Goal: Information Seeking & Learning: Learn about a topic

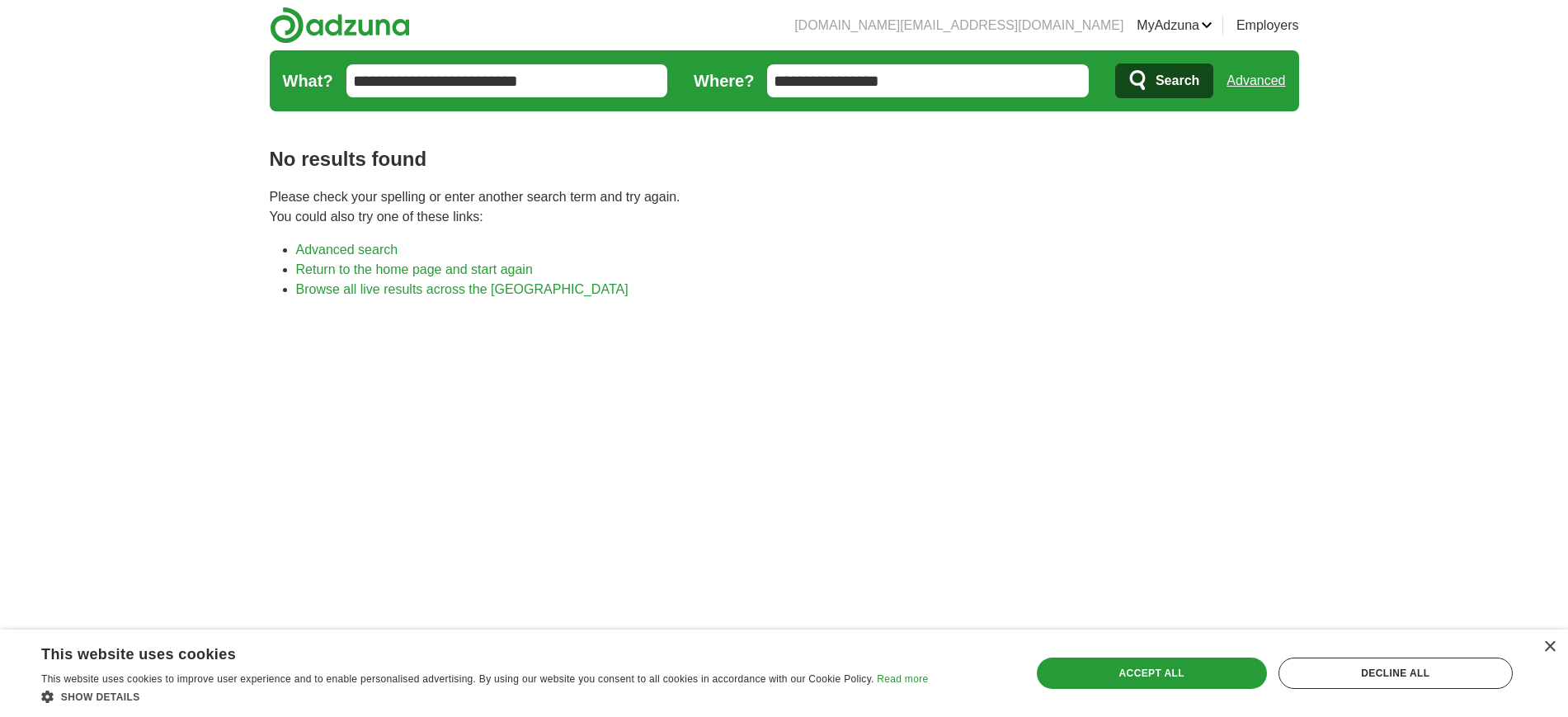
click at [543, 88] on input "**********" at bounding box center [508, 81] width 322 height 33
type input "**********"
click at [1183, 75] on span "Search" at bounding box center [1177, 81] width 43 height 33
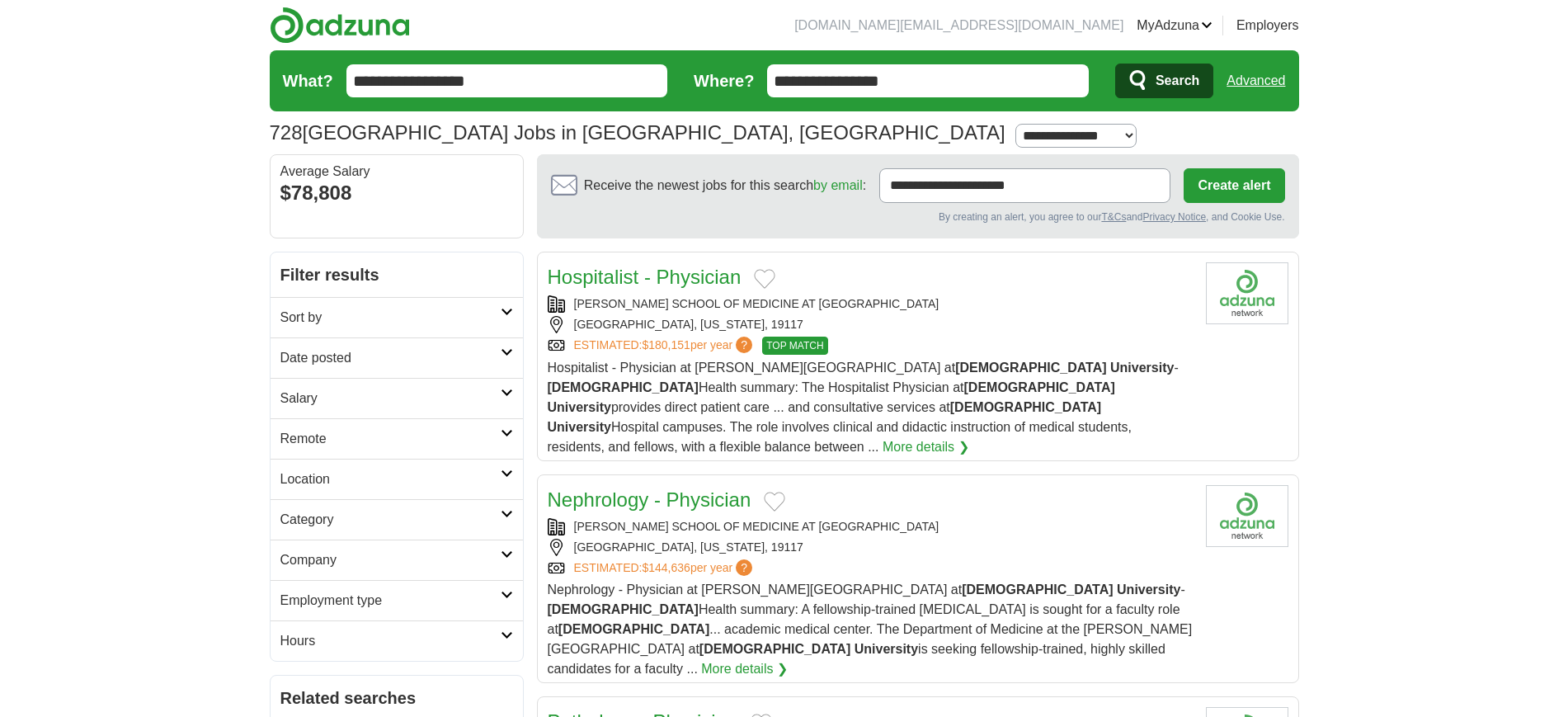
scroll to position [77, 0]
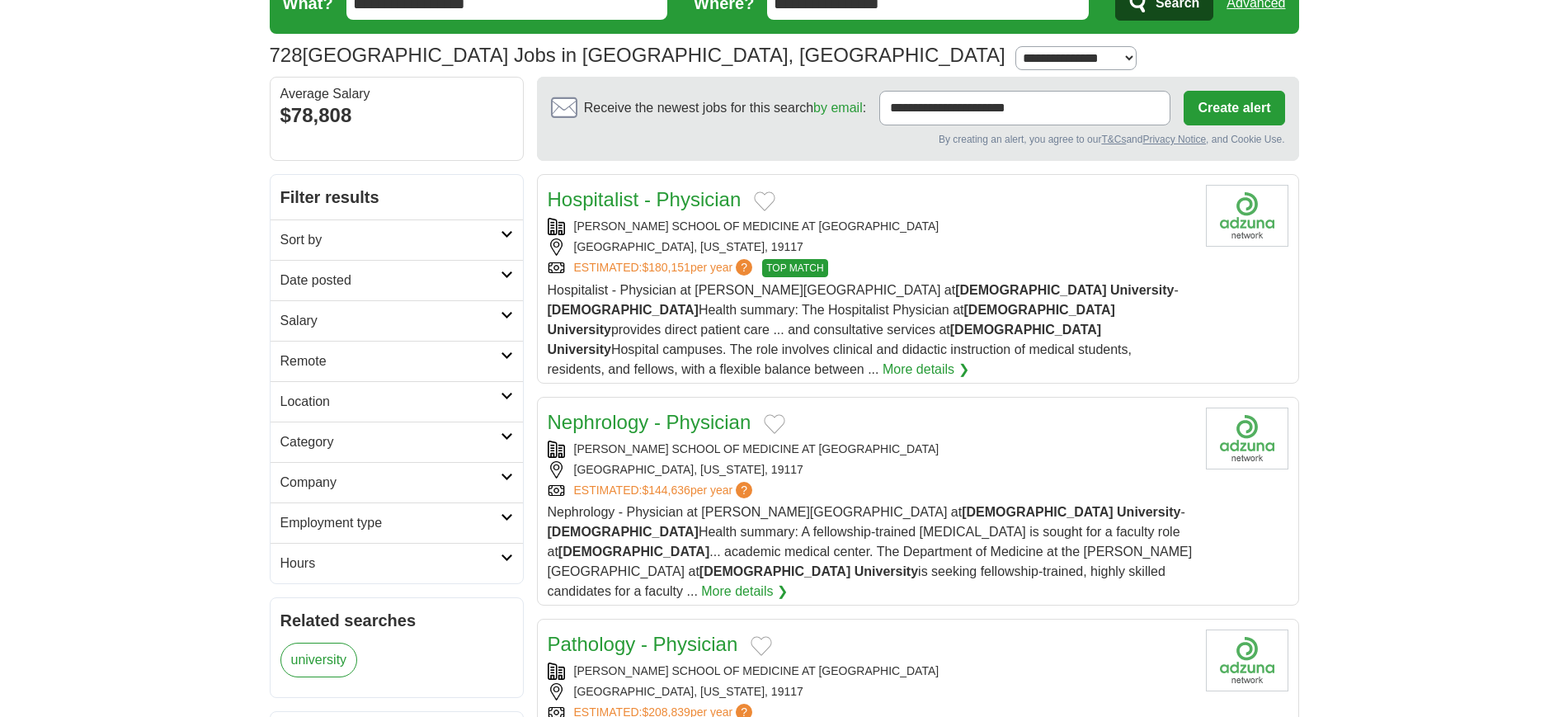
click at [388, 235] on h2 "Sort by" at bounding box center [390, 239] width 221 height 20
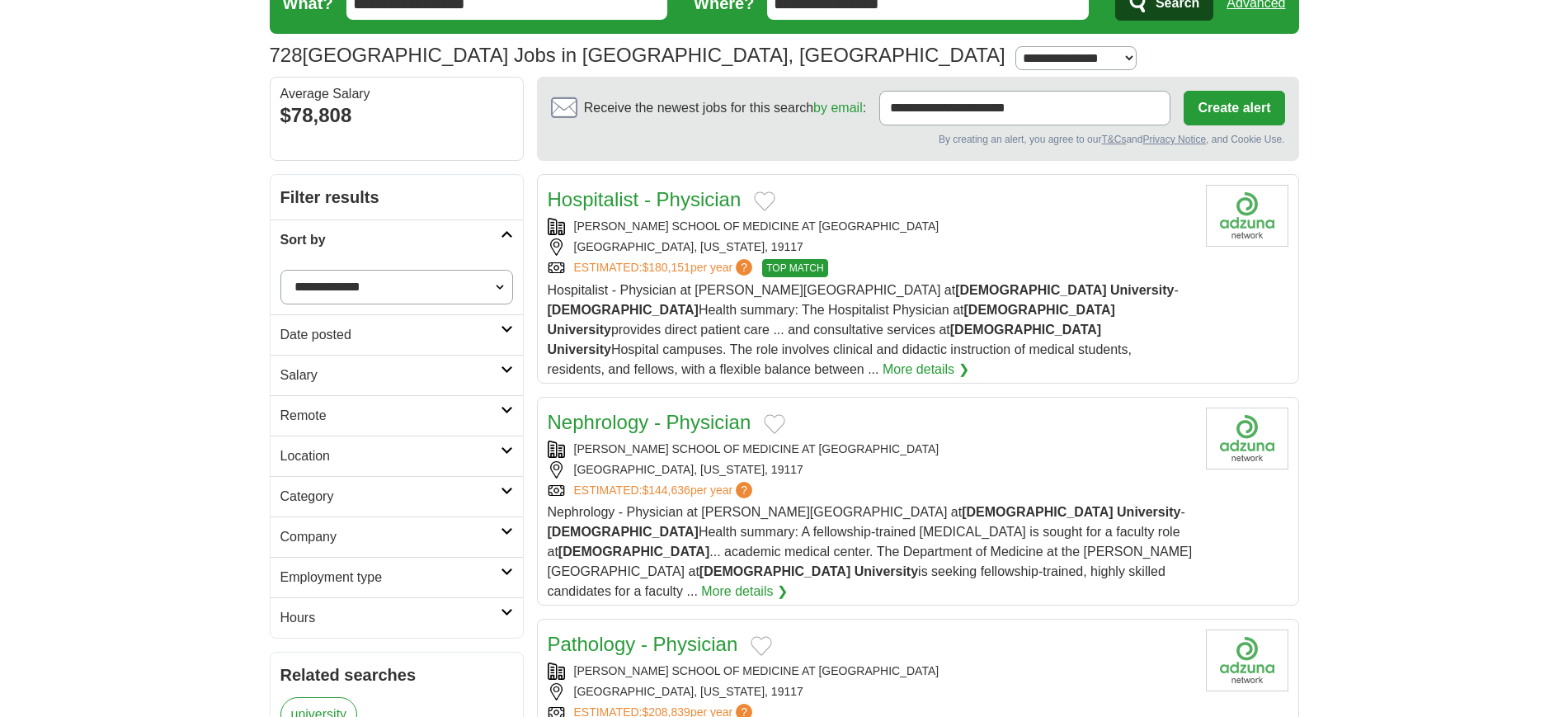
click at [388, 235] on h2 "Sort by" at bounding box center [390, 239] width 221 height 20
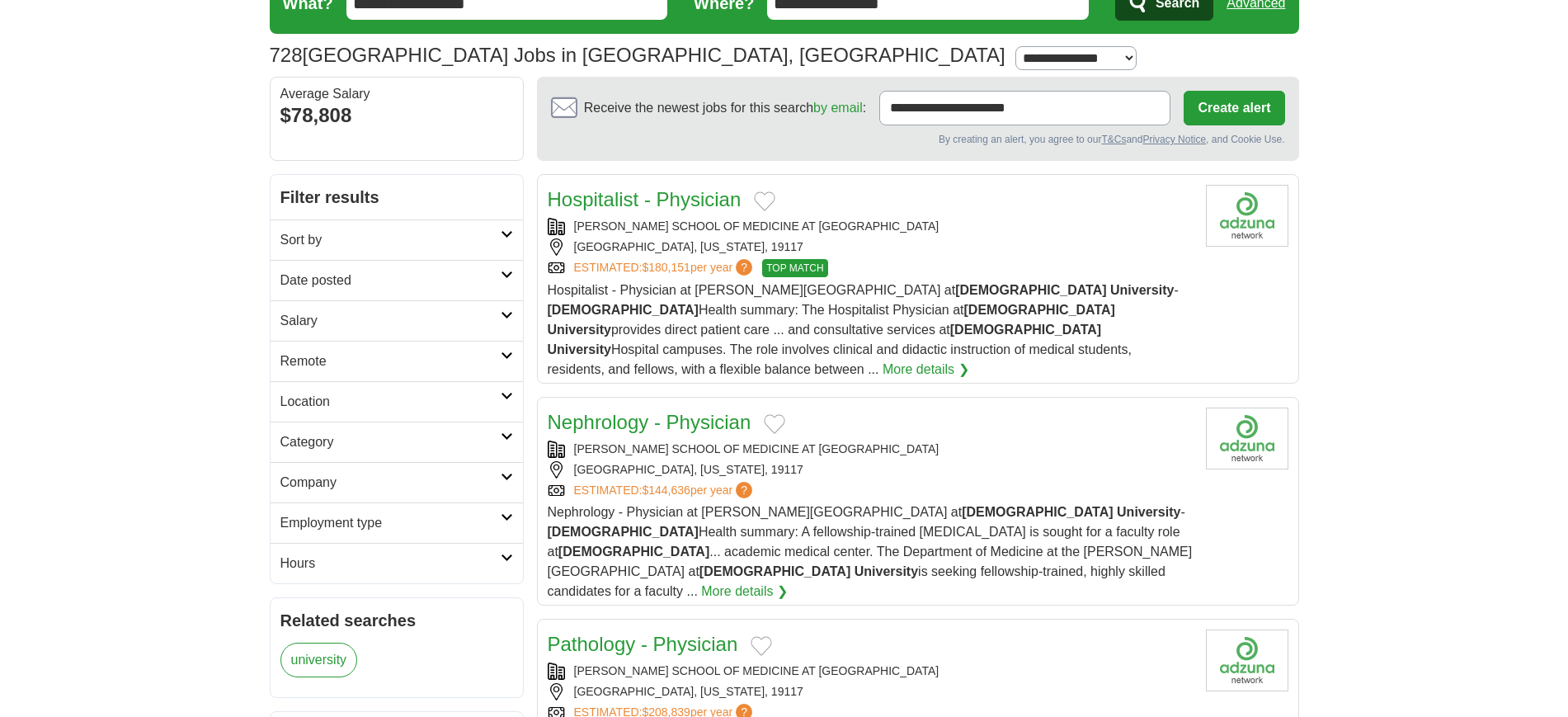
click at [390, 272] on h2 "Date posted" at bounding box center [390, 280] width 221 height 20
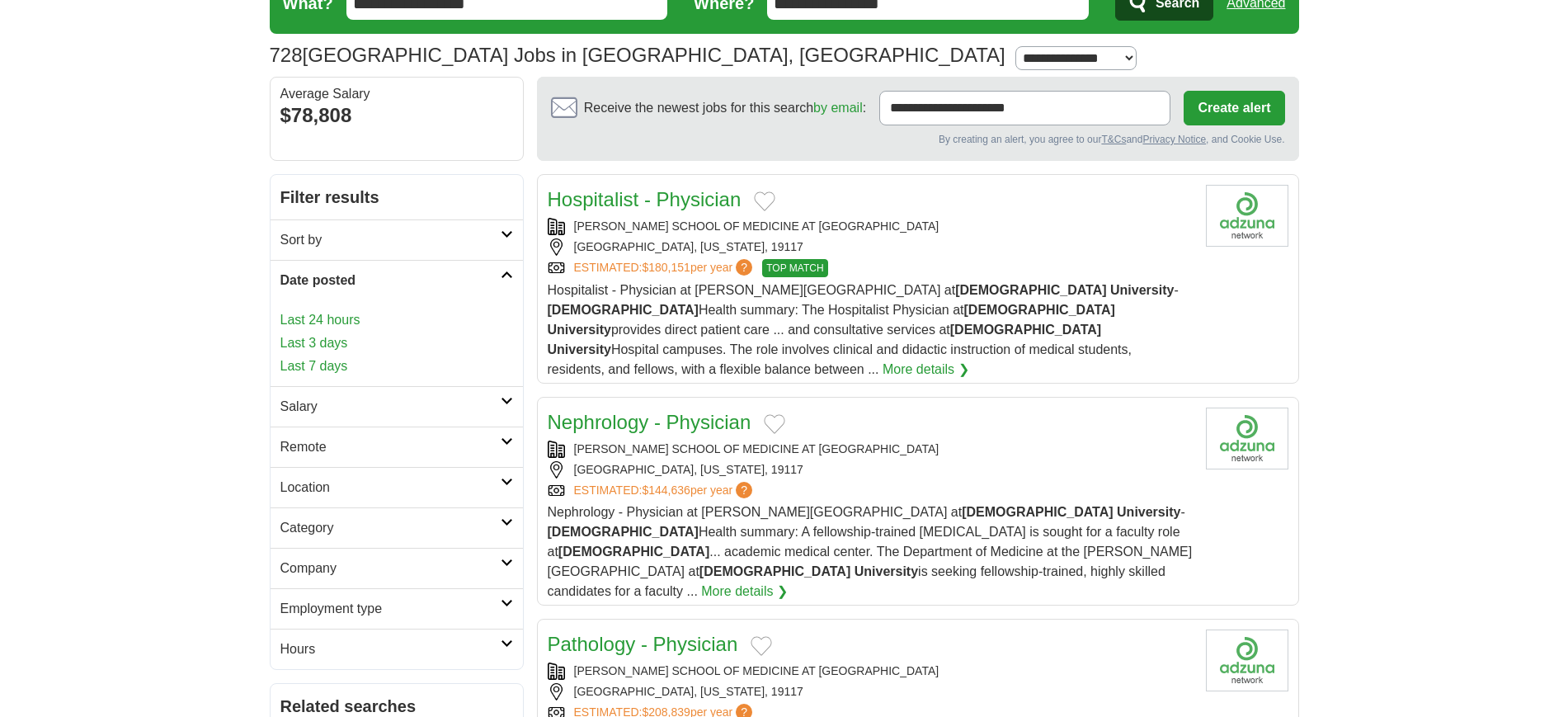
click at [390, 272] on h2 "Date posted" at bounding box center [390, 280] width 221 height 20
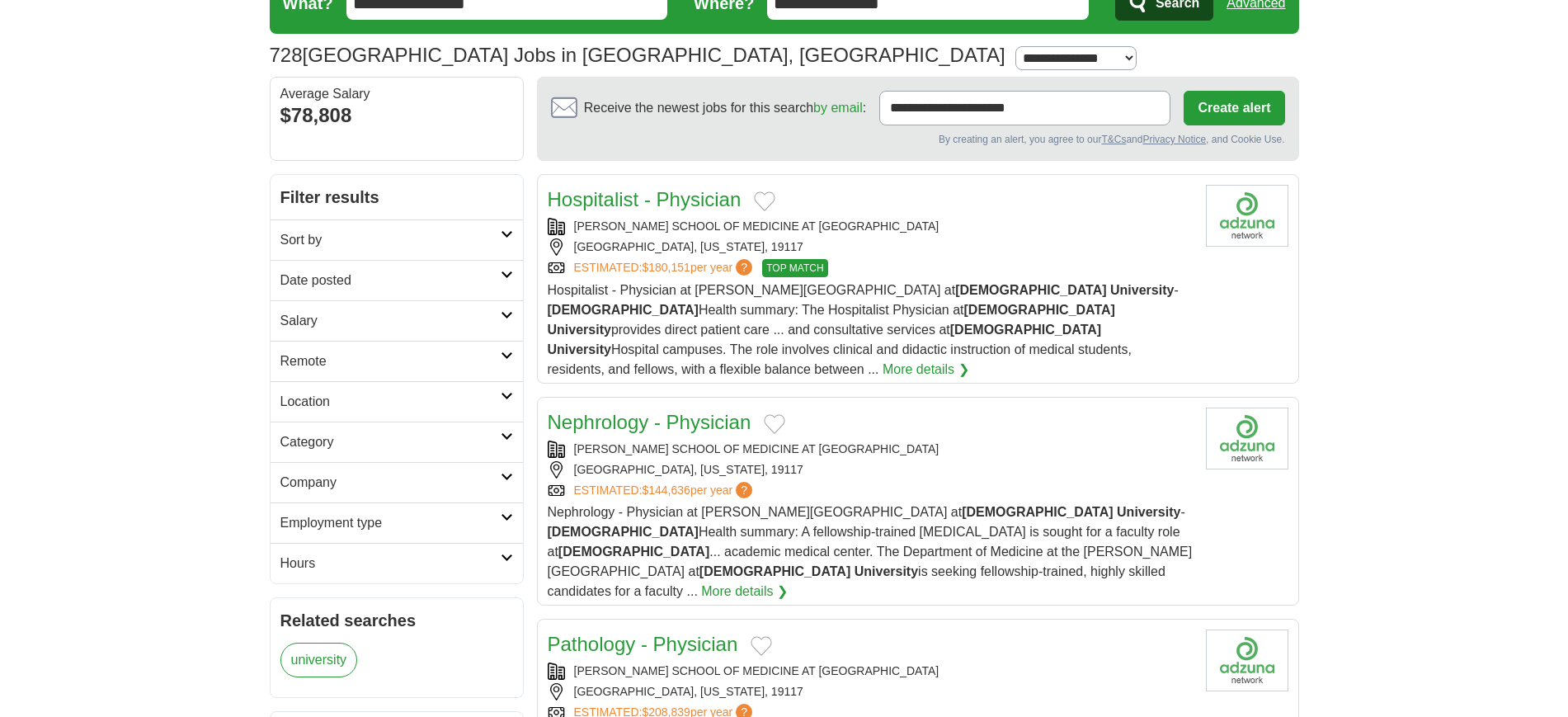
click at [379, 316] on h2 "Salary" at bounding box center [390, 320] width 221 height 20
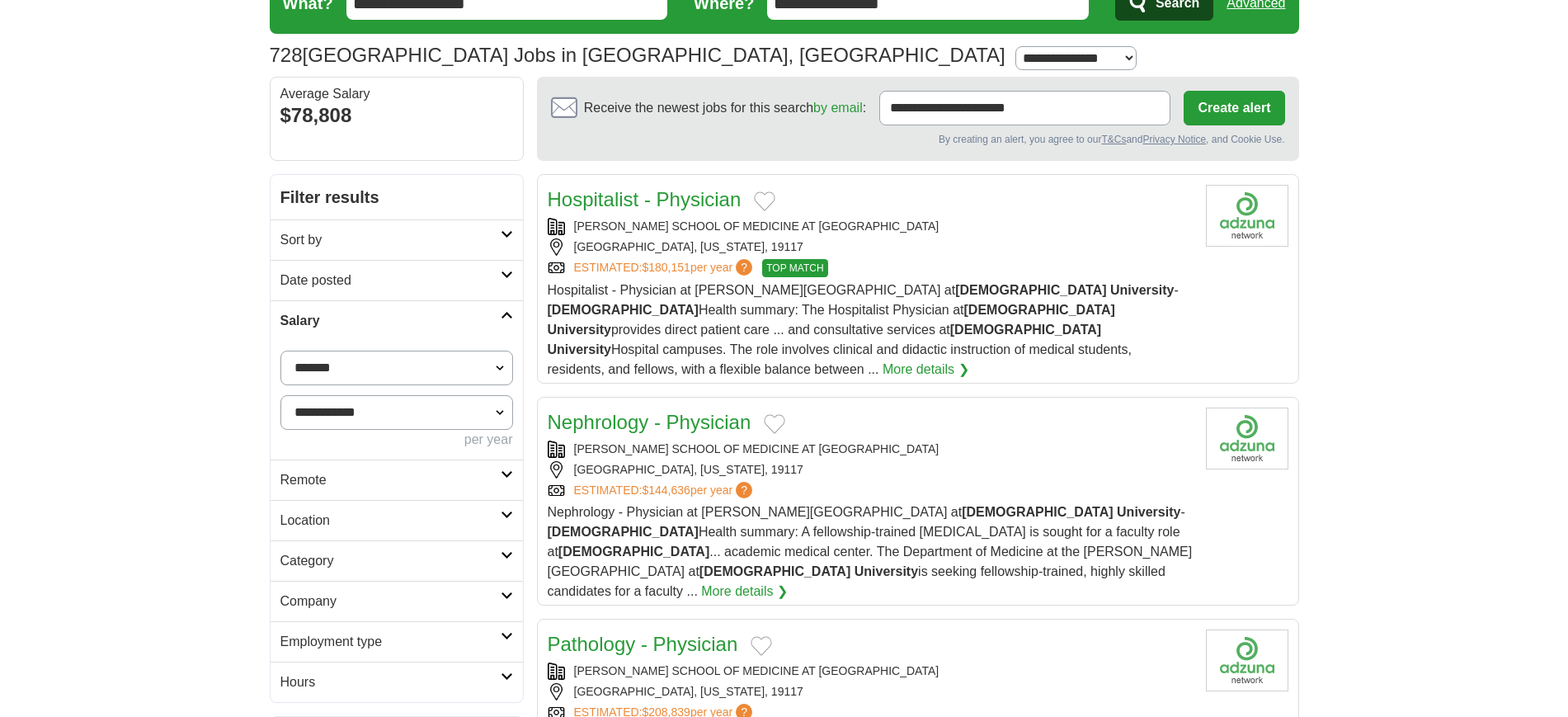
click at [379, 316] on h2 "Salary" at bounding box center [390, 320] width 221 height 20
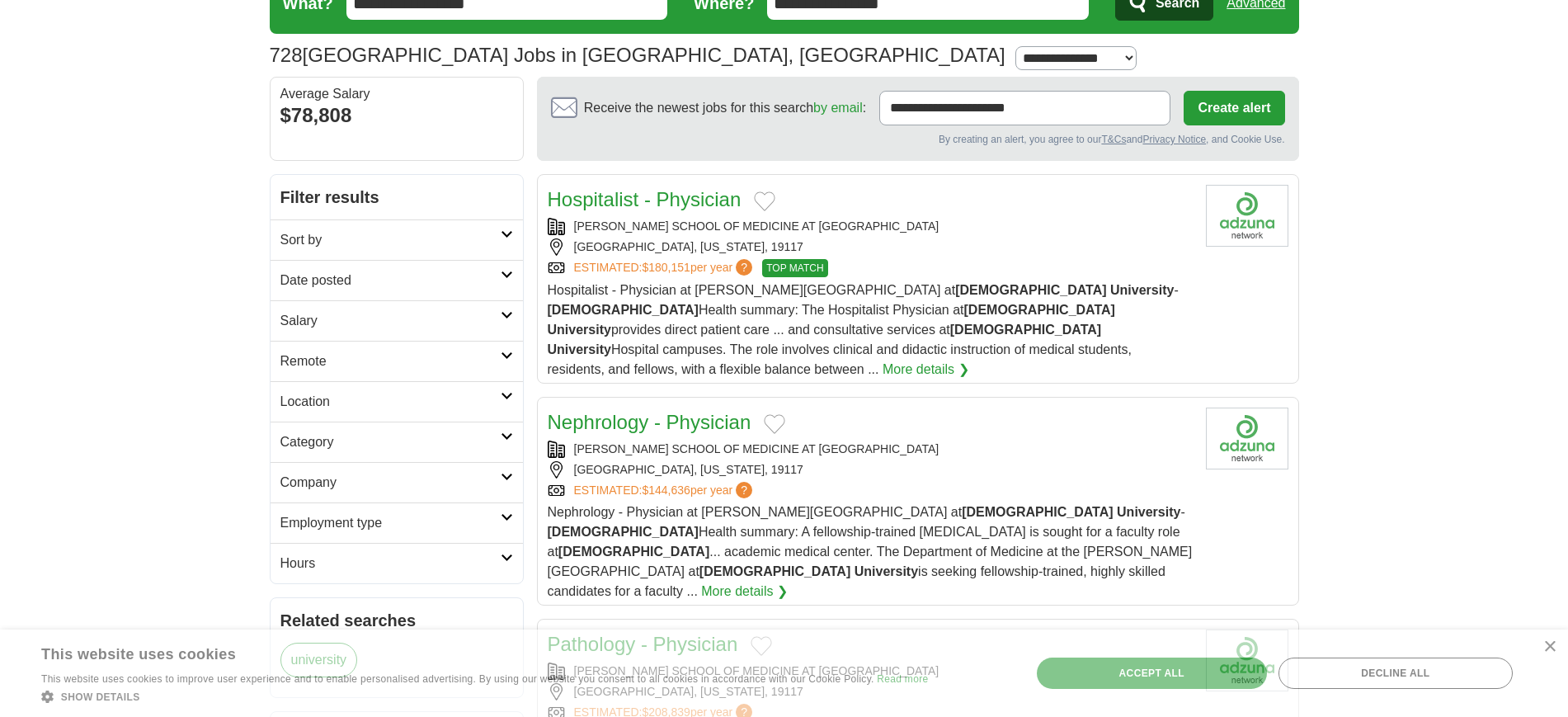
click at [403, 405] on h2 "Location" at bounding box center [390, 401] width 221 height 20
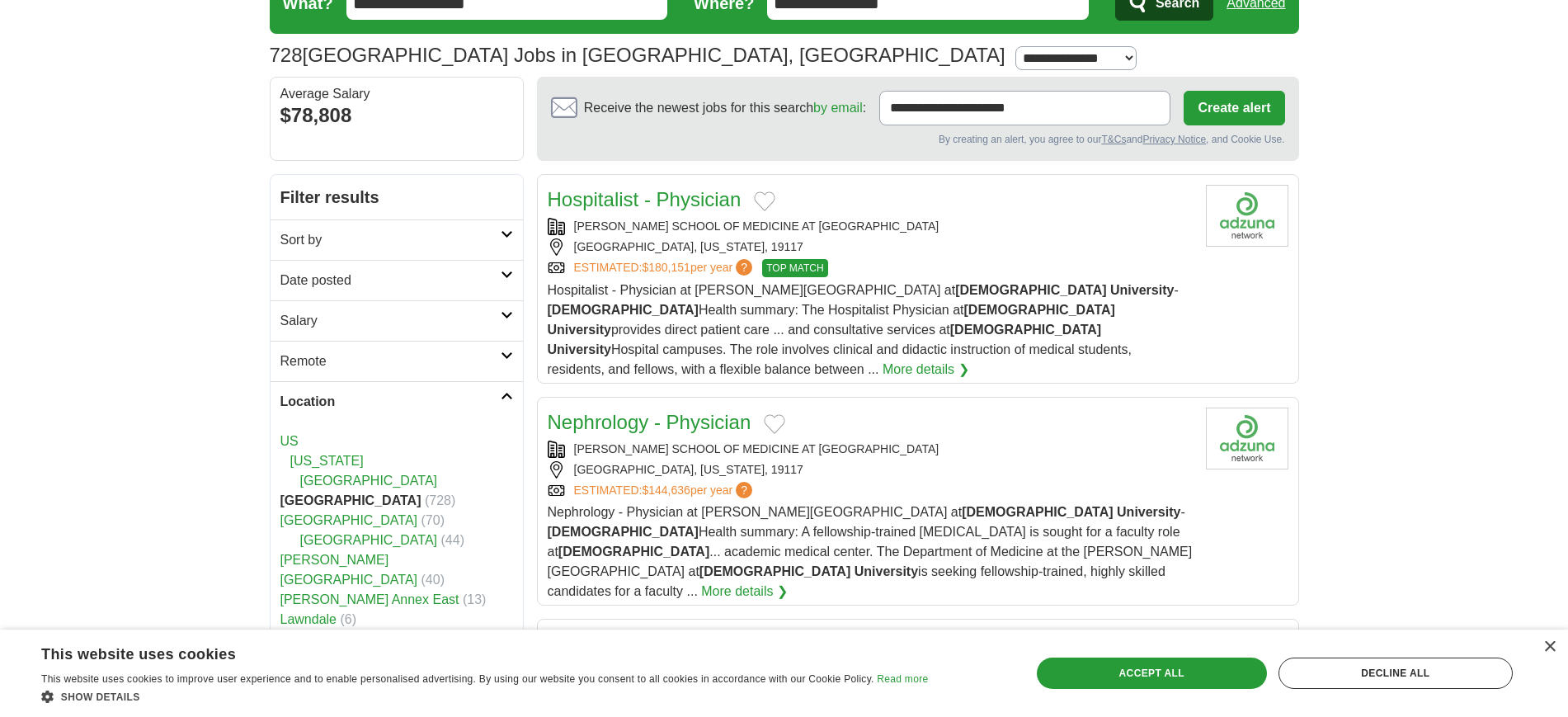
click at [403, 405] on h2 "Location" at bounding box center [390, 401] width 221 height 20
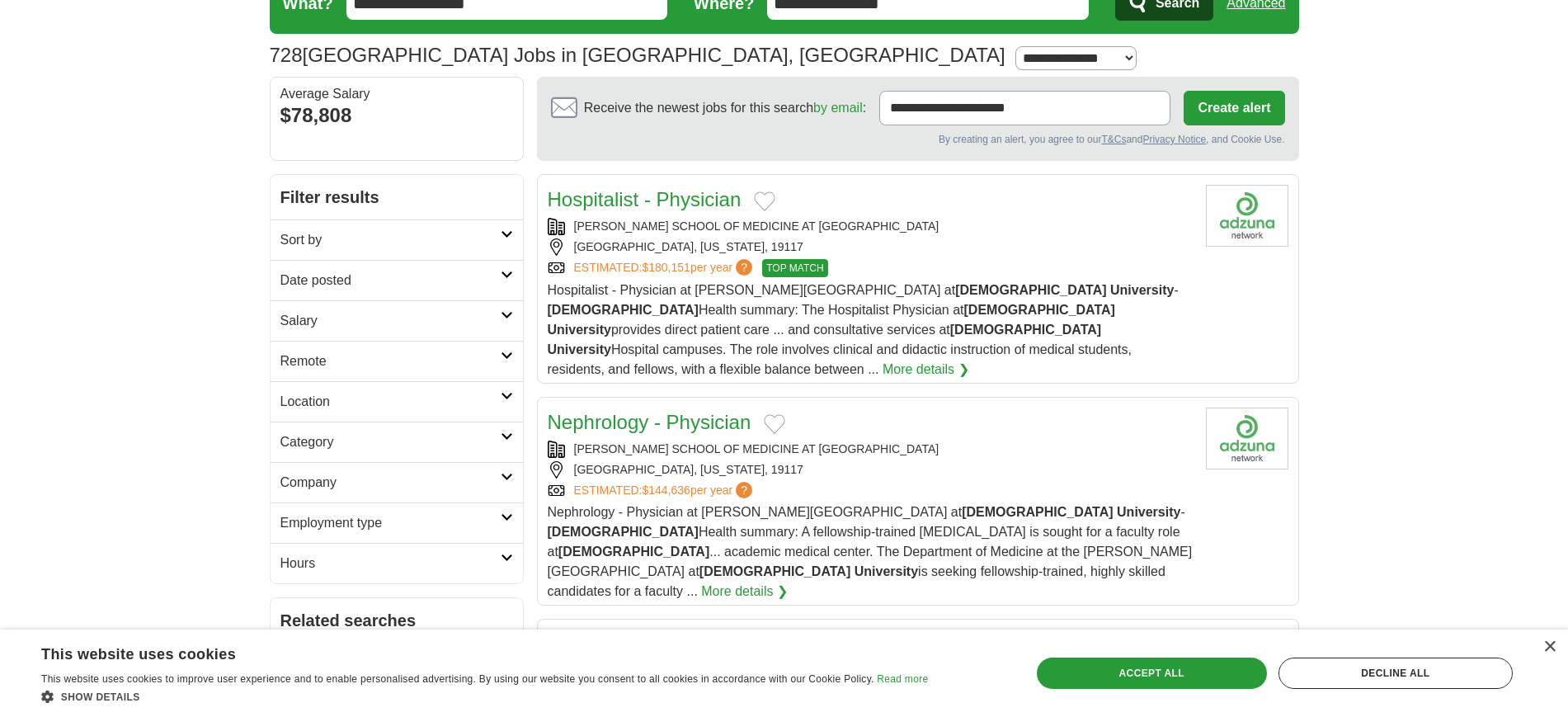
click at [393, 432] on h2 "Category" at bounding box center [390, 441] width 221 height 20
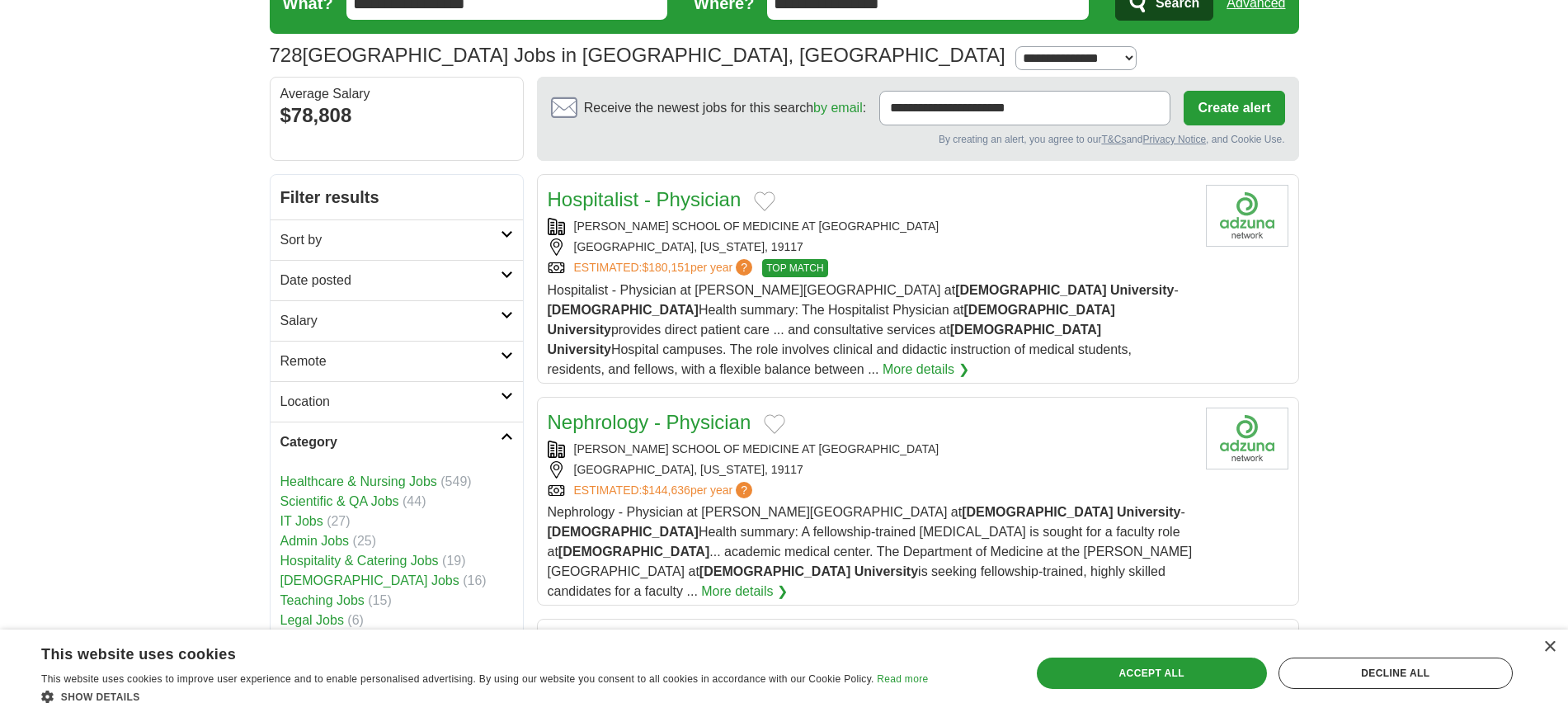
click at [393, 432] on h2 "Category" at bounding box center [390, 441] width 221 height 20
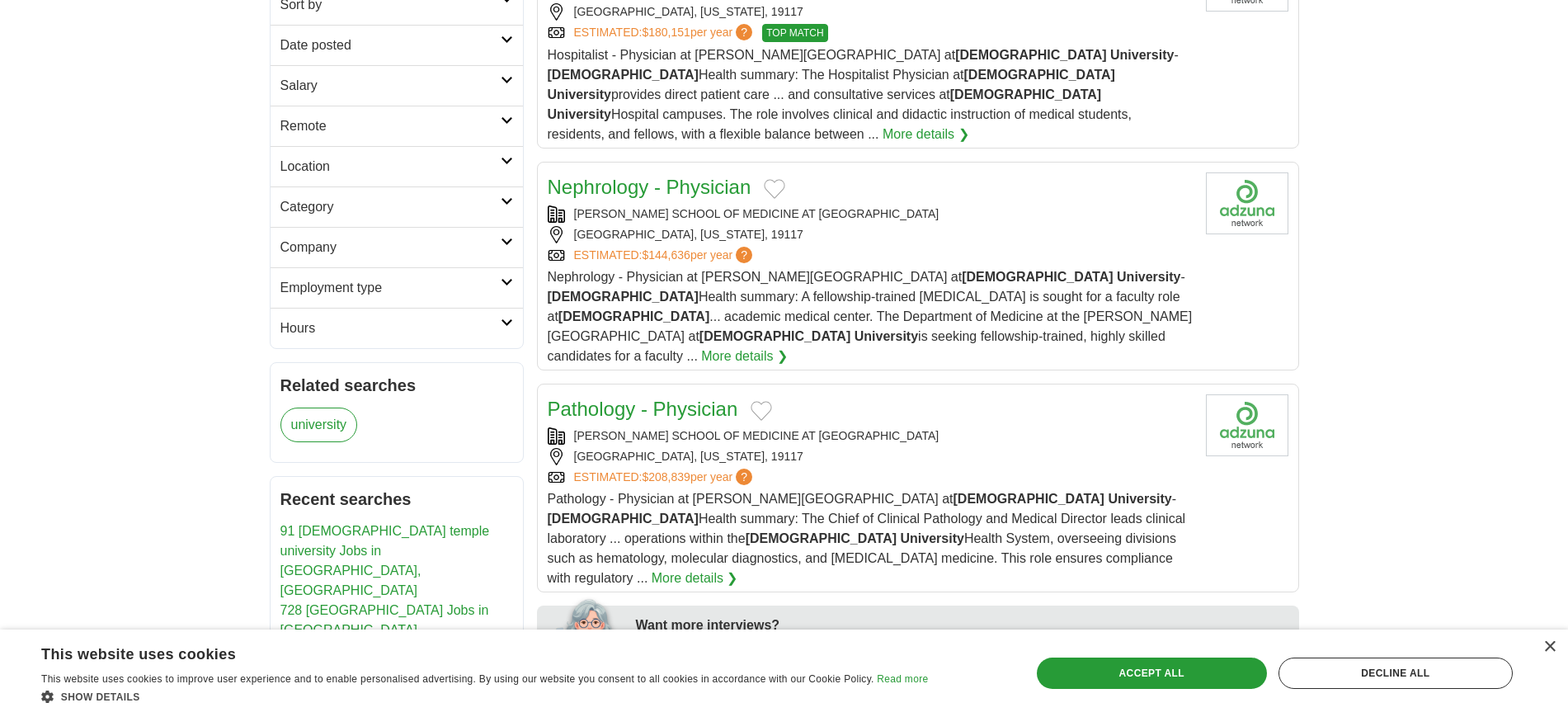
scroll to position [321, 0]
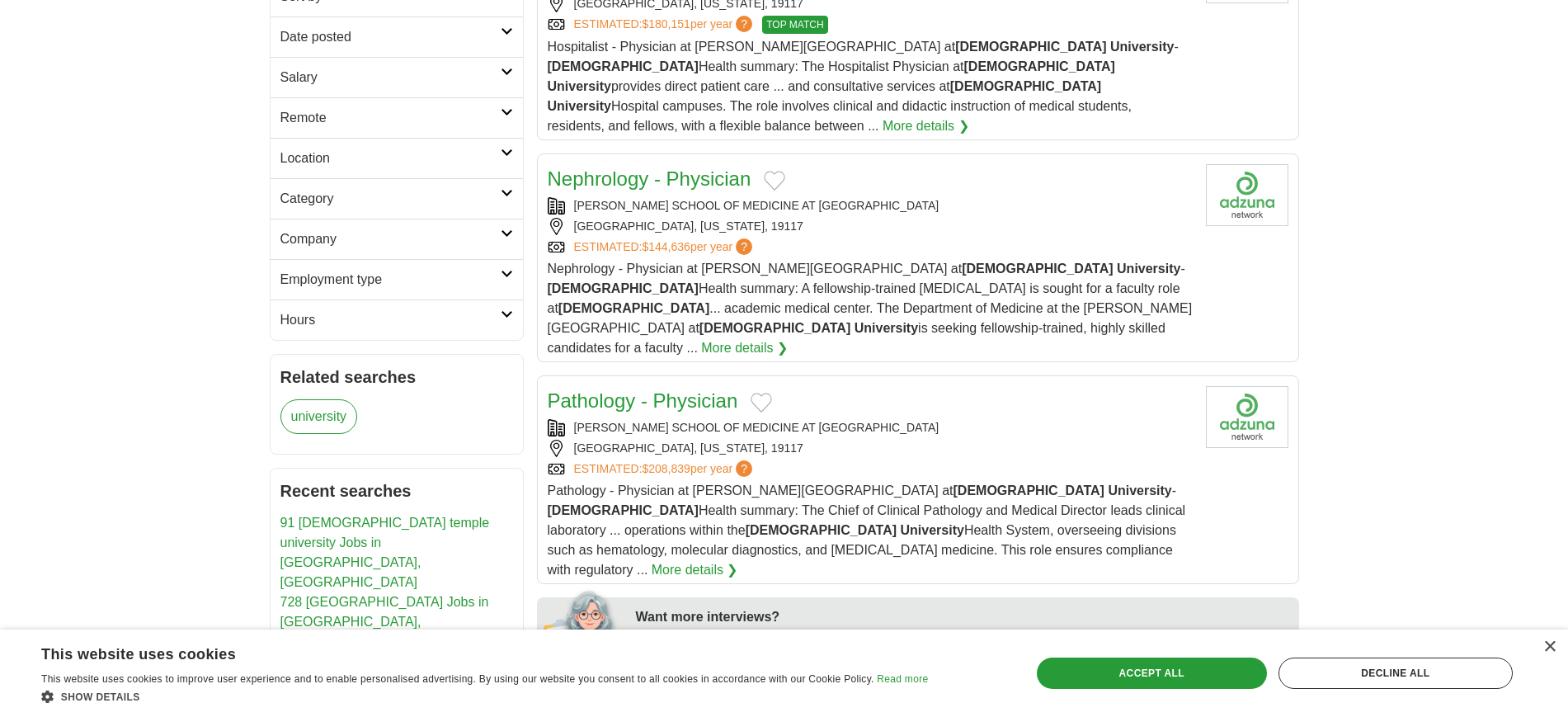
click at [390, 316] on h2 "Hours" at bounding box center [390, 319] width 221 height 20
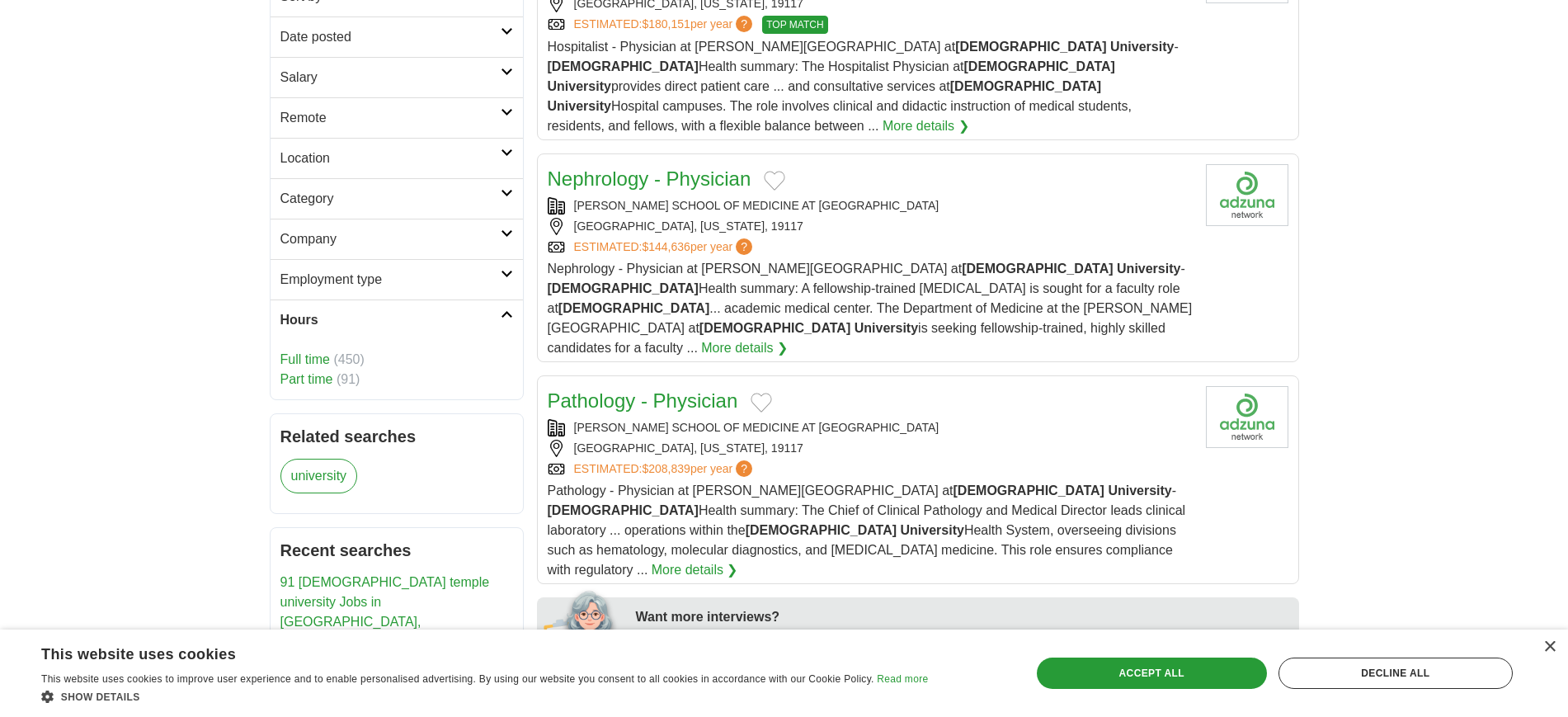
click at [329, 378] on link "Part time" at bounding box center [307, 379] width 53 height 14
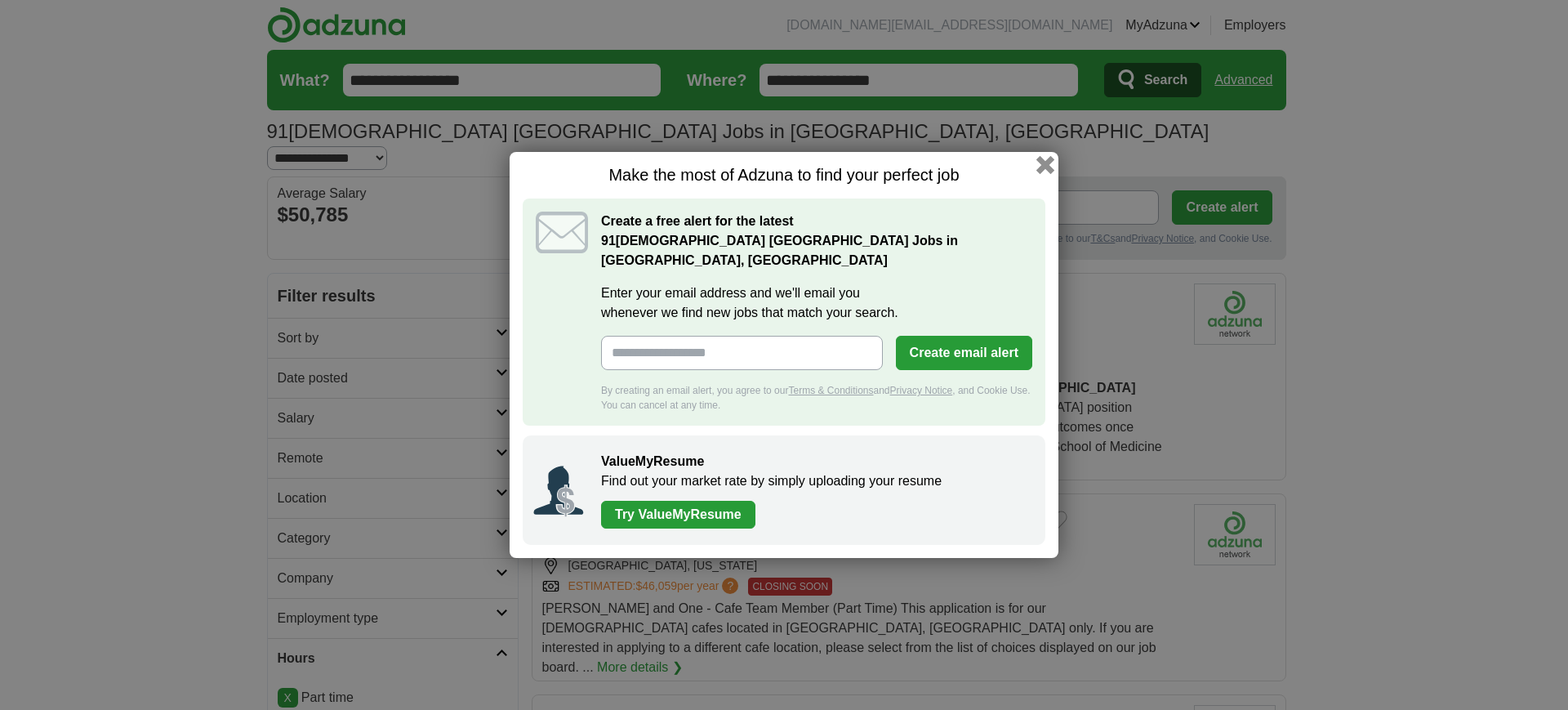
click at [1044, 174] on button "button" at bounding box center [1045, 164] width 18 height 18
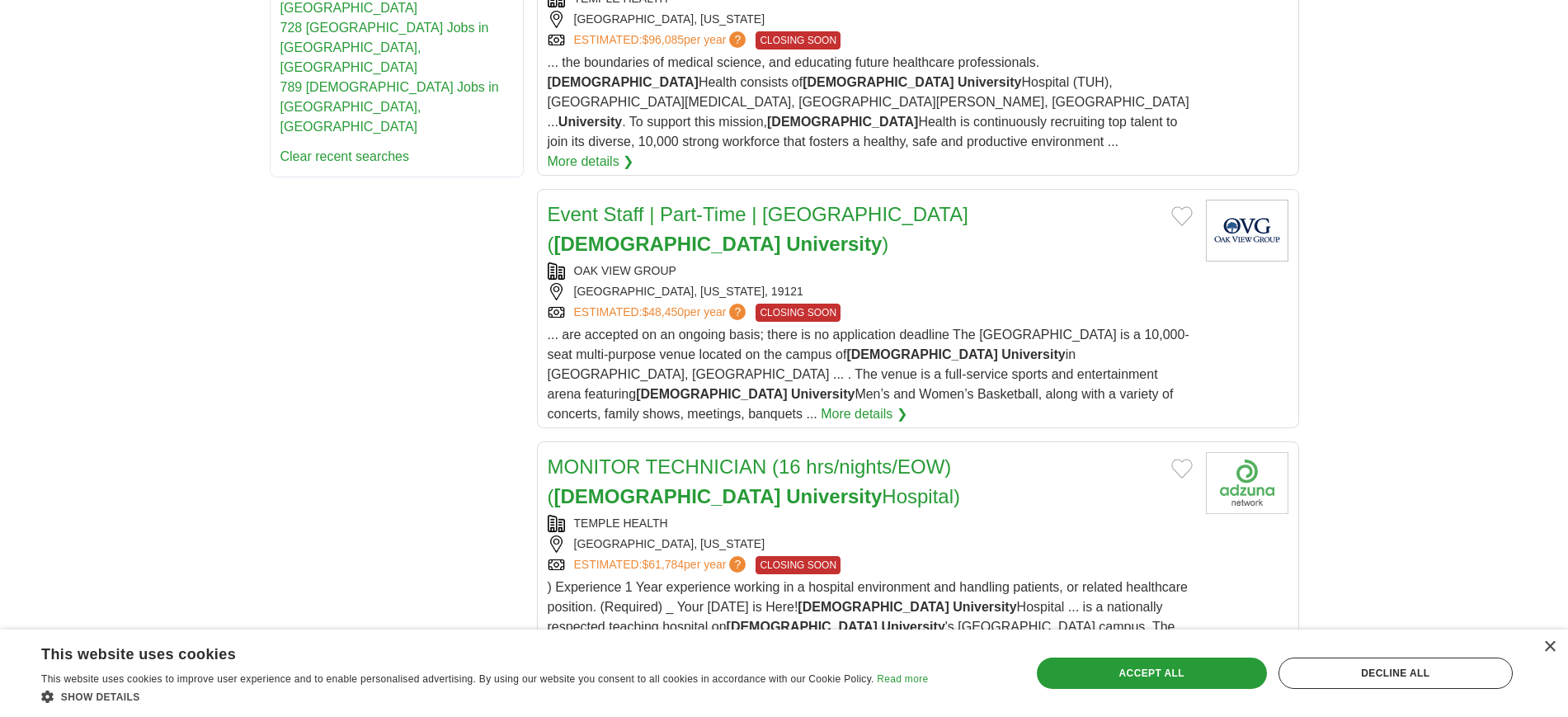
scroll to position [1019, 0]
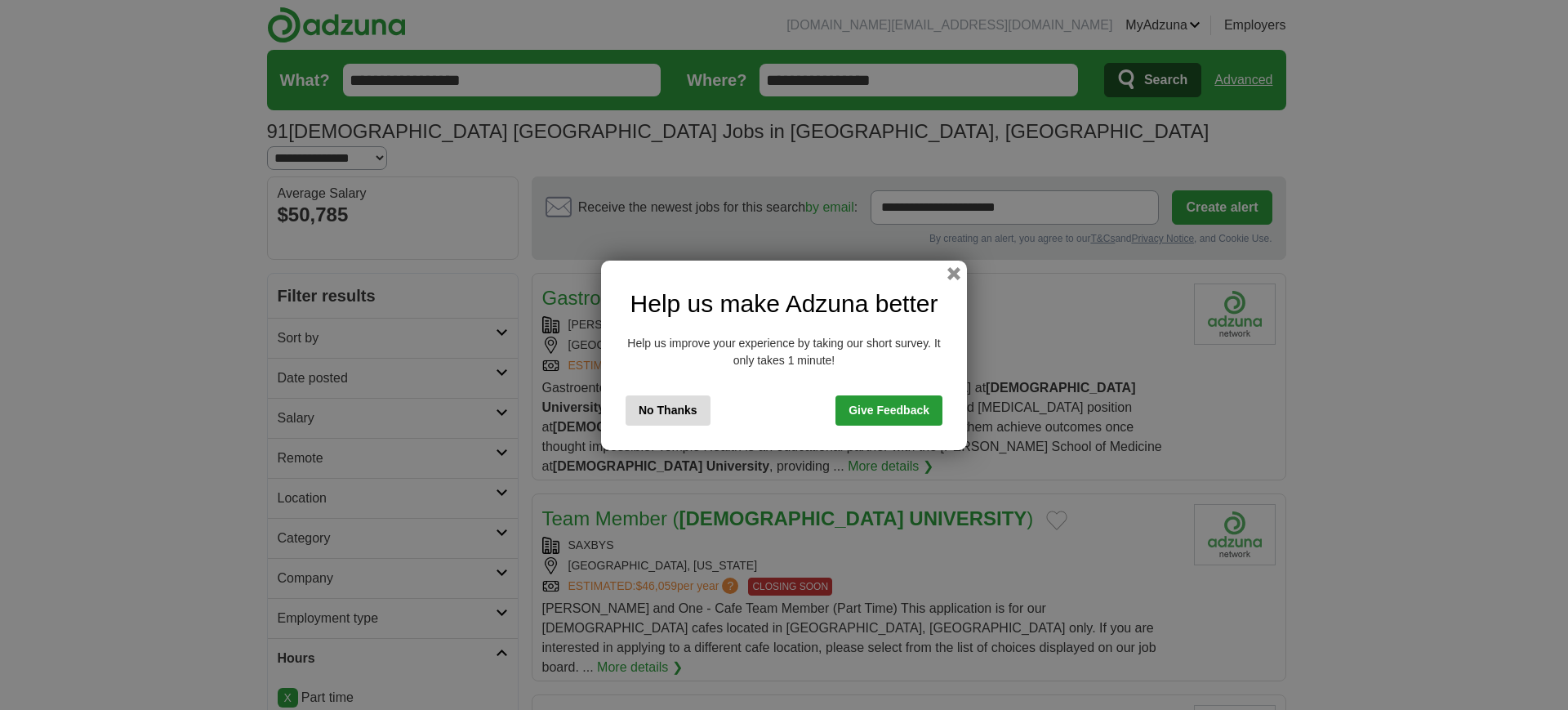
click at [955, 261] on div "Help us make Adzuna better Help us improve your experience by taking our short …" at bounding box center [784, 355] width 366 height 190
click at [957, 275] on button "button" at bounding box center [954, 272] width 18 height 18
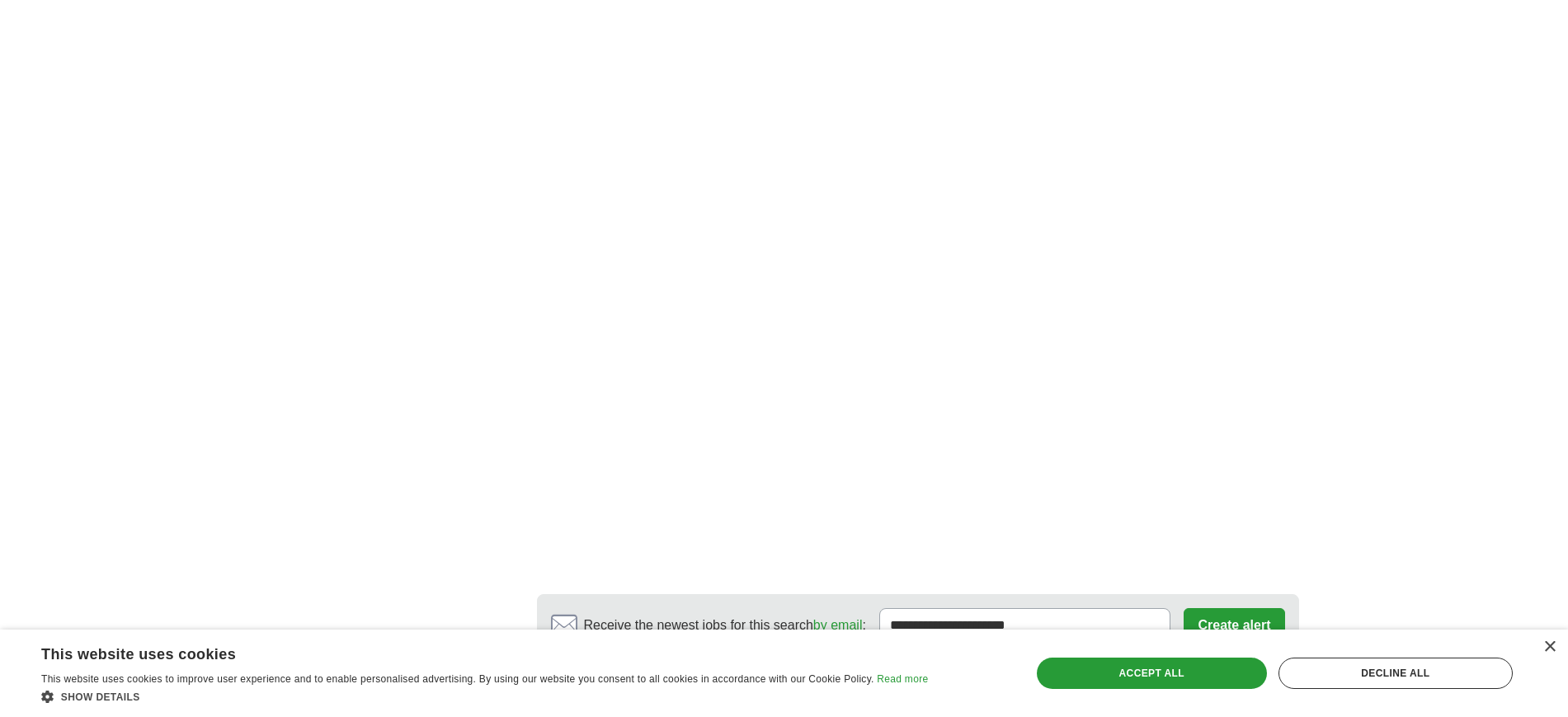
scroll to position [3245, 0]
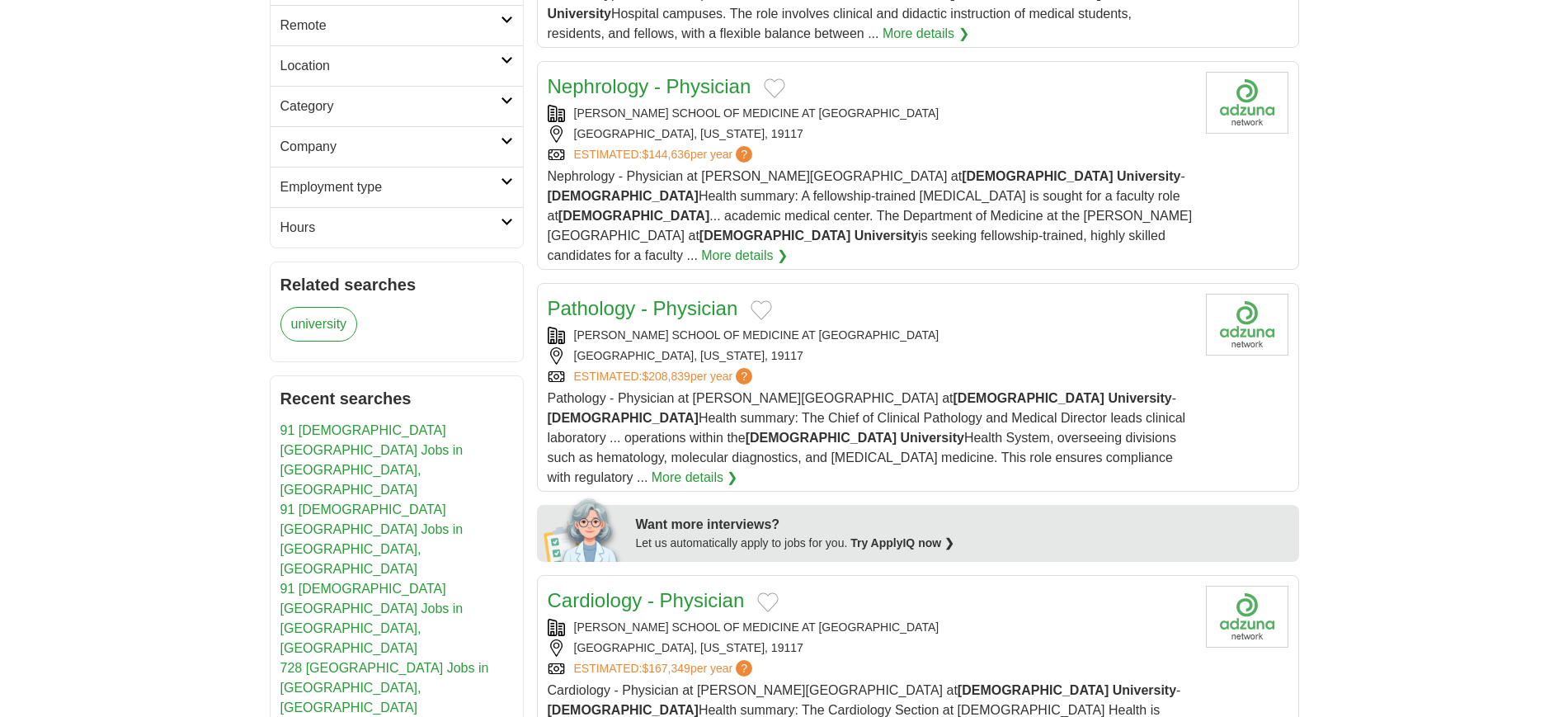
scroll to position [420, 0]
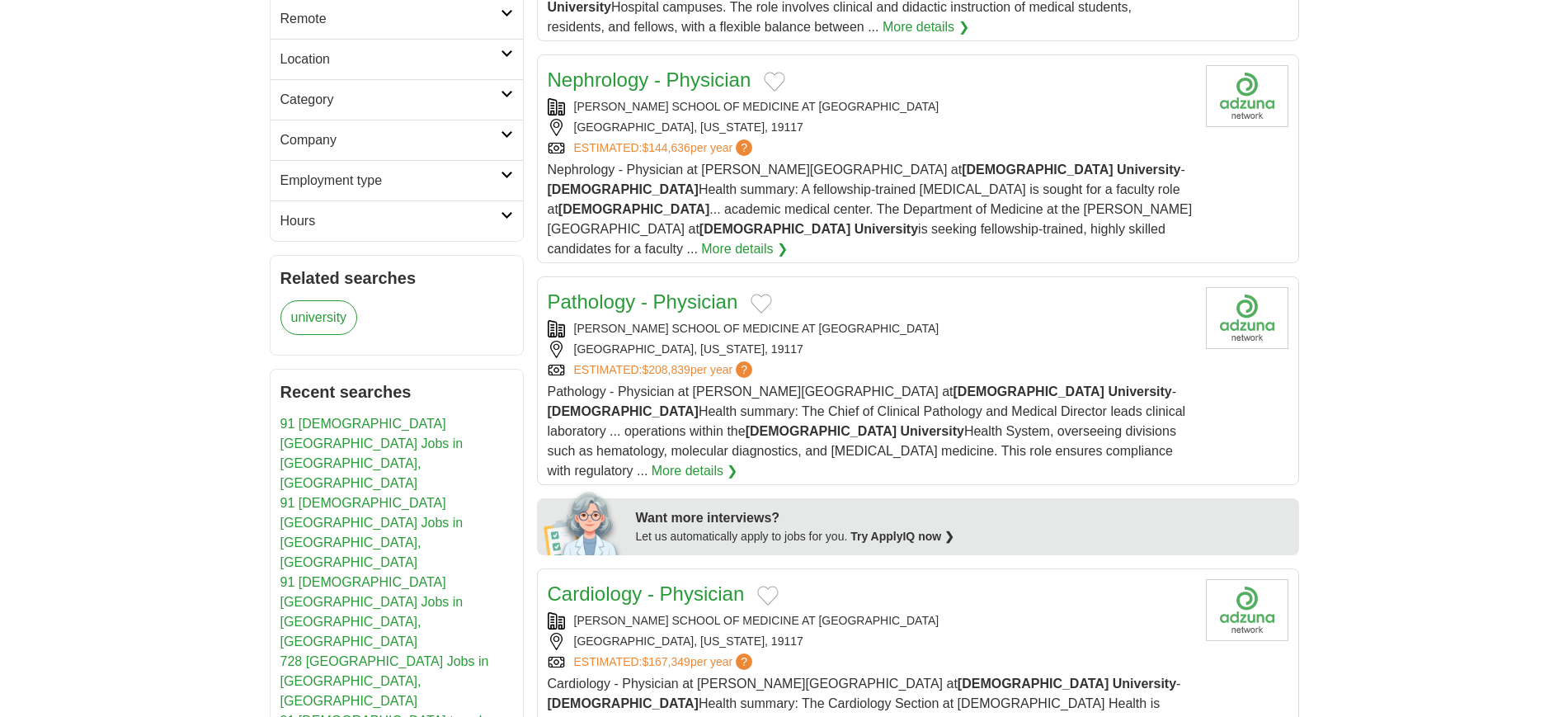
click at [368, 225] on h2 "Hours" at bounding box center [390, 221] width 221 height 20
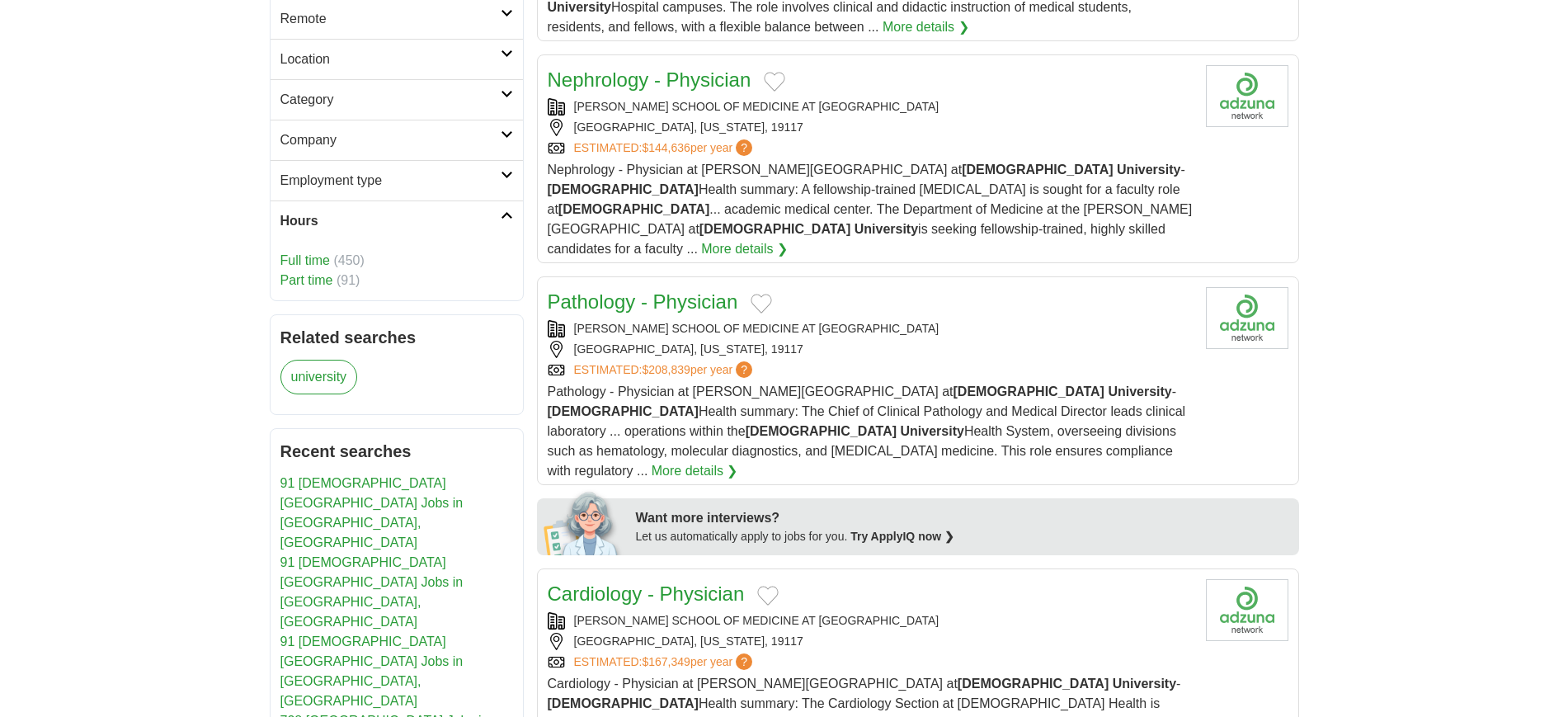
click at [308, 278] on link "Part time" at bounding box center [307, 280] width 53 height 14
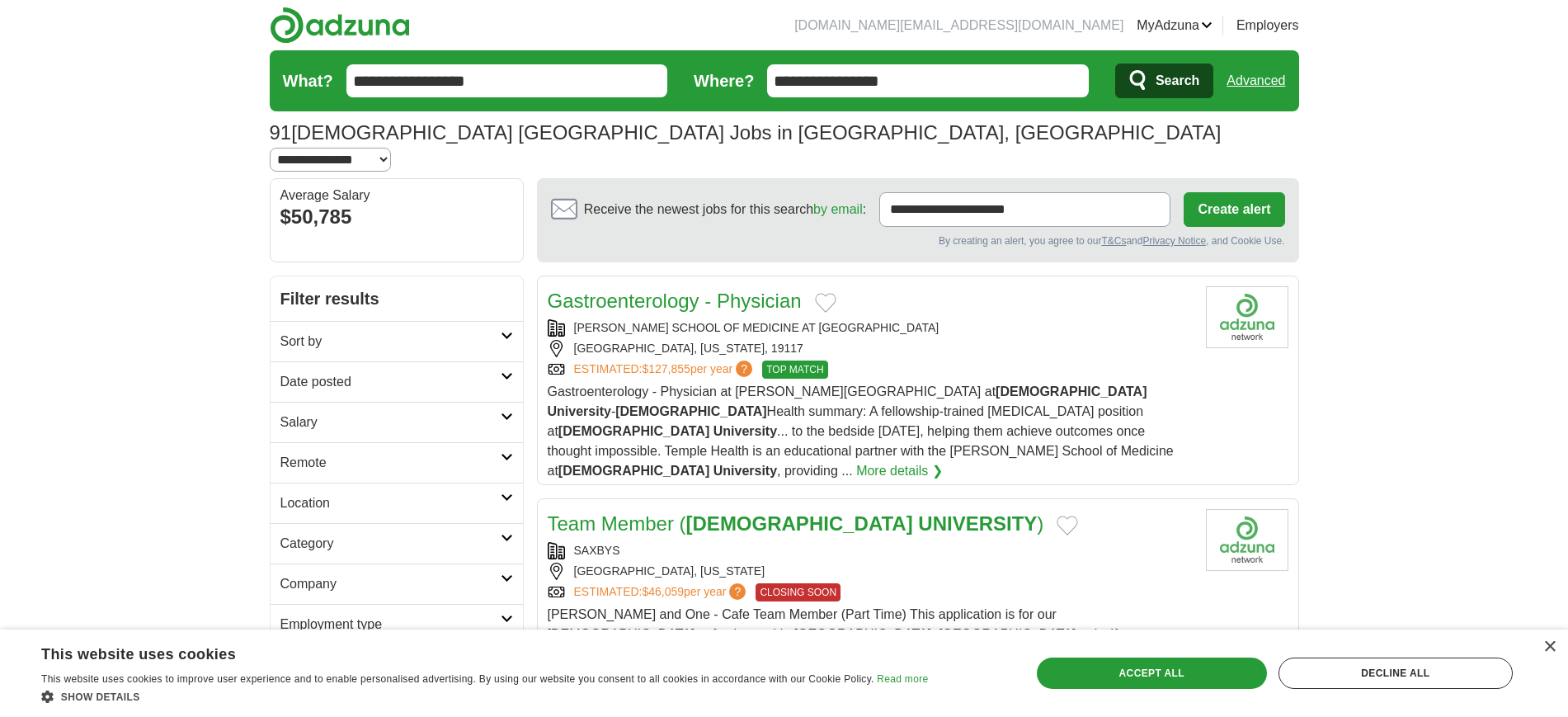
click at [1265, 84] on link "Advanced" at bounding box center [1255, 81] width 59 height 33
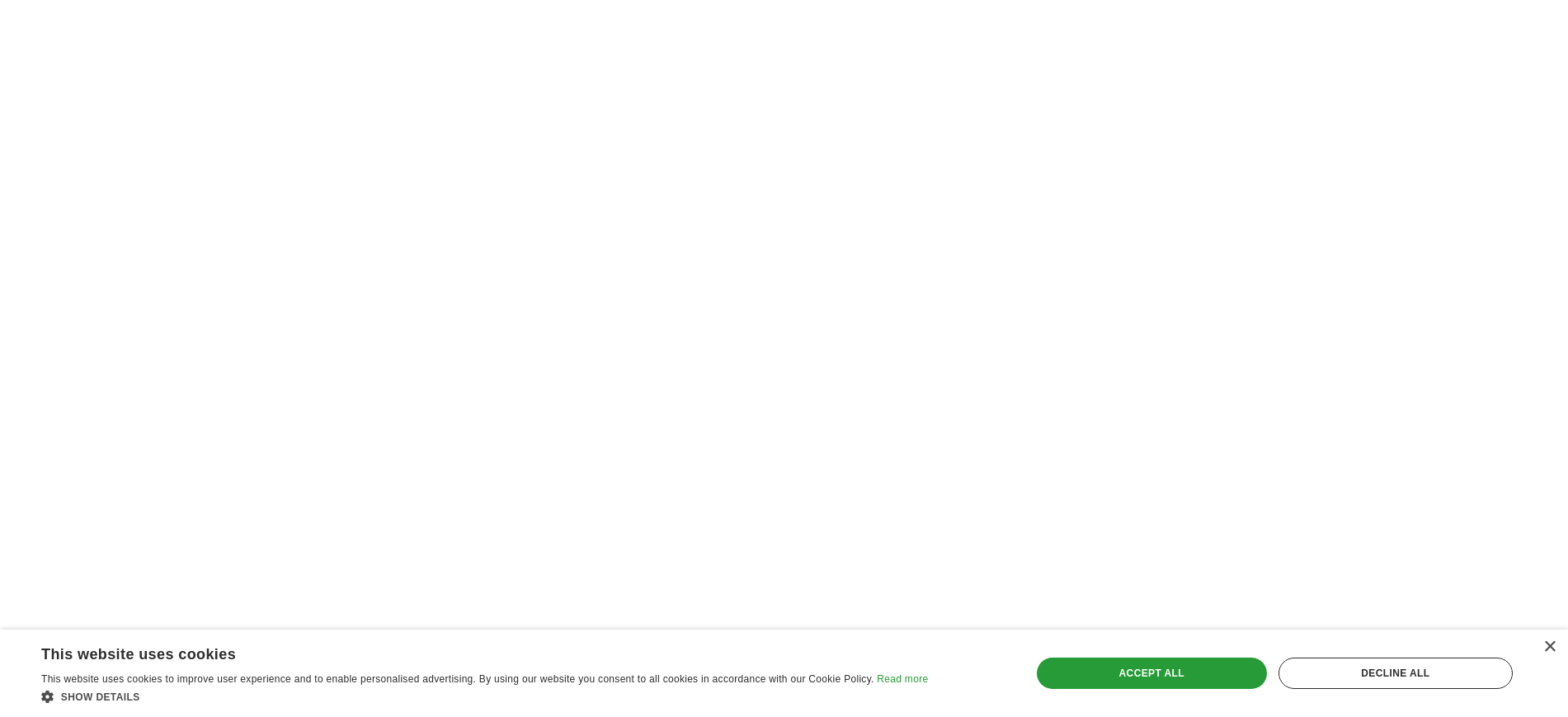
scroll to position [3154, 0]
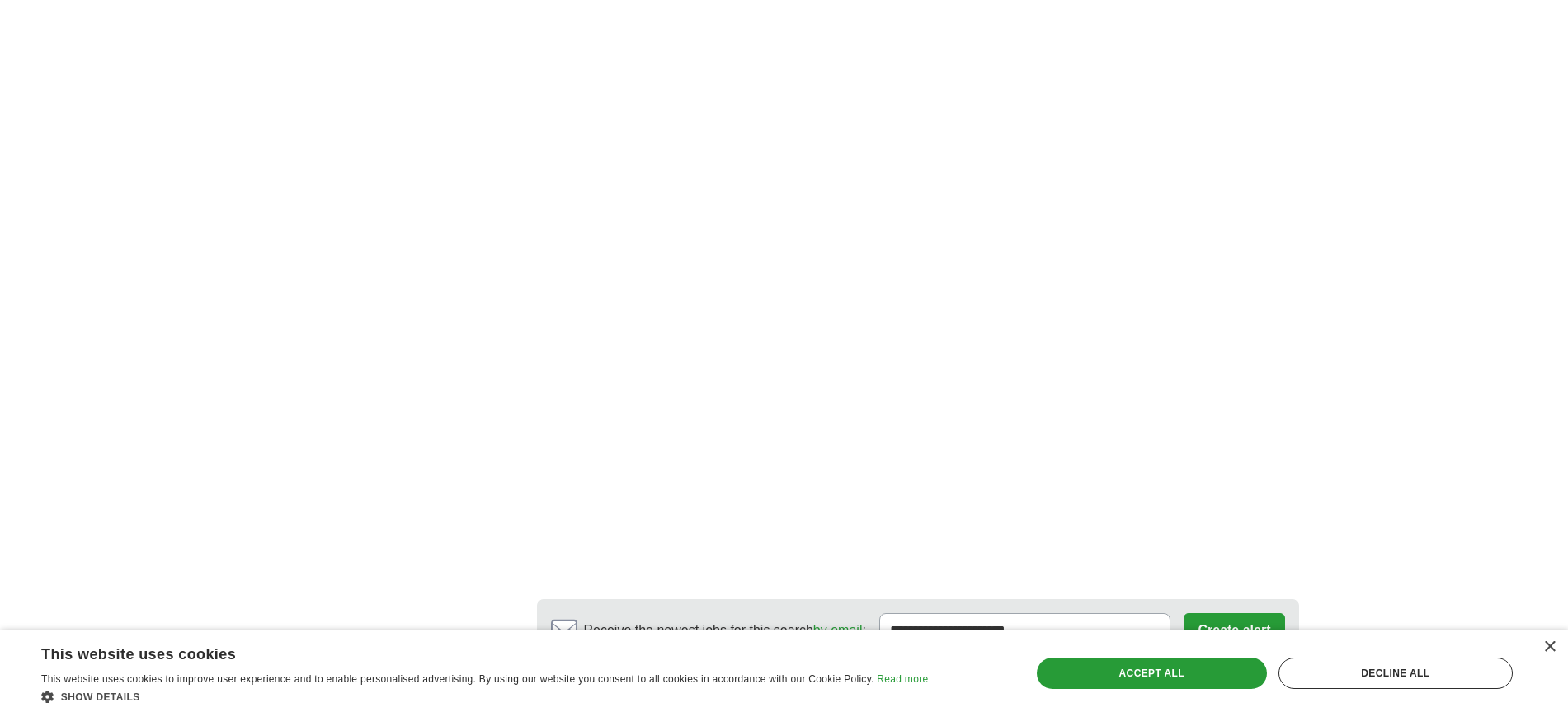
scroll to position [3220, 0]
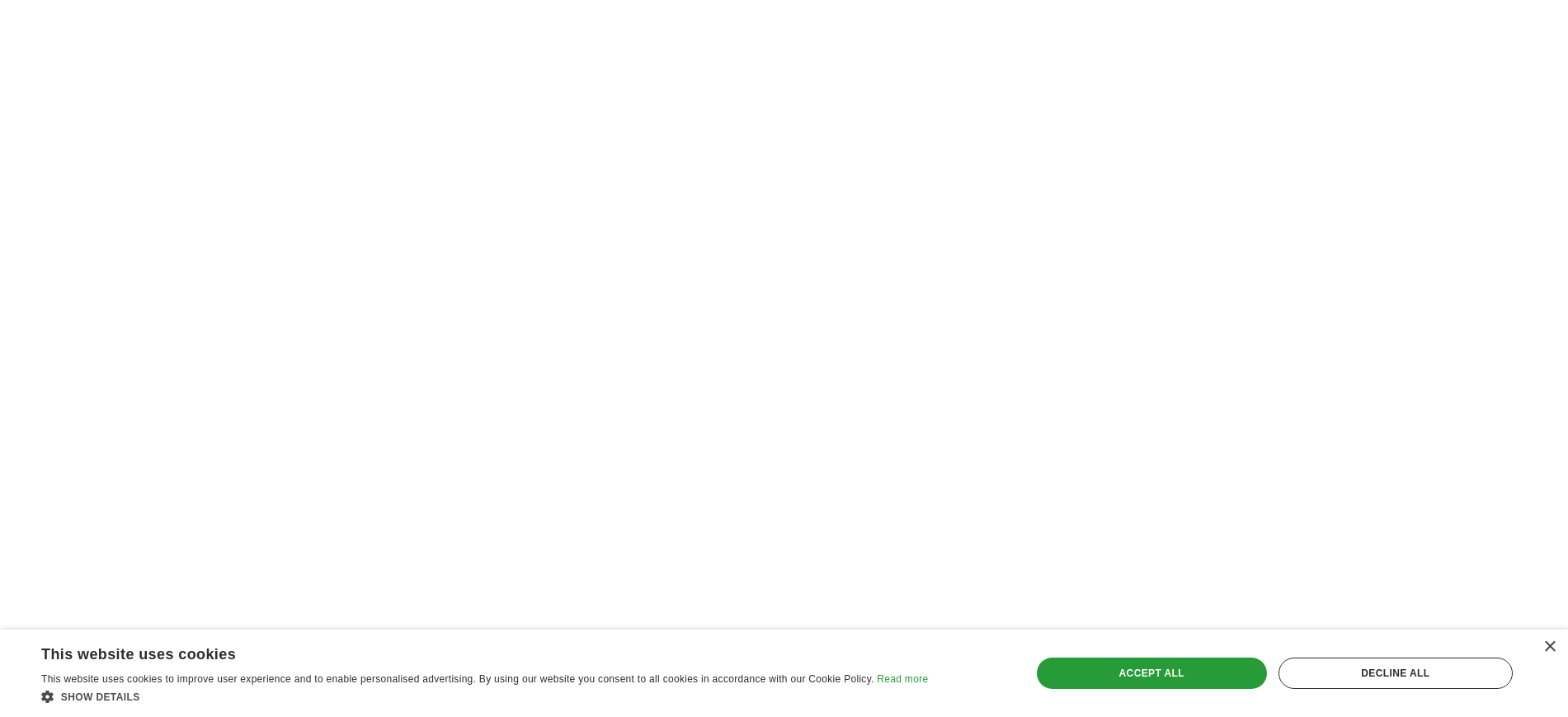
scroll to position [3297, 0]
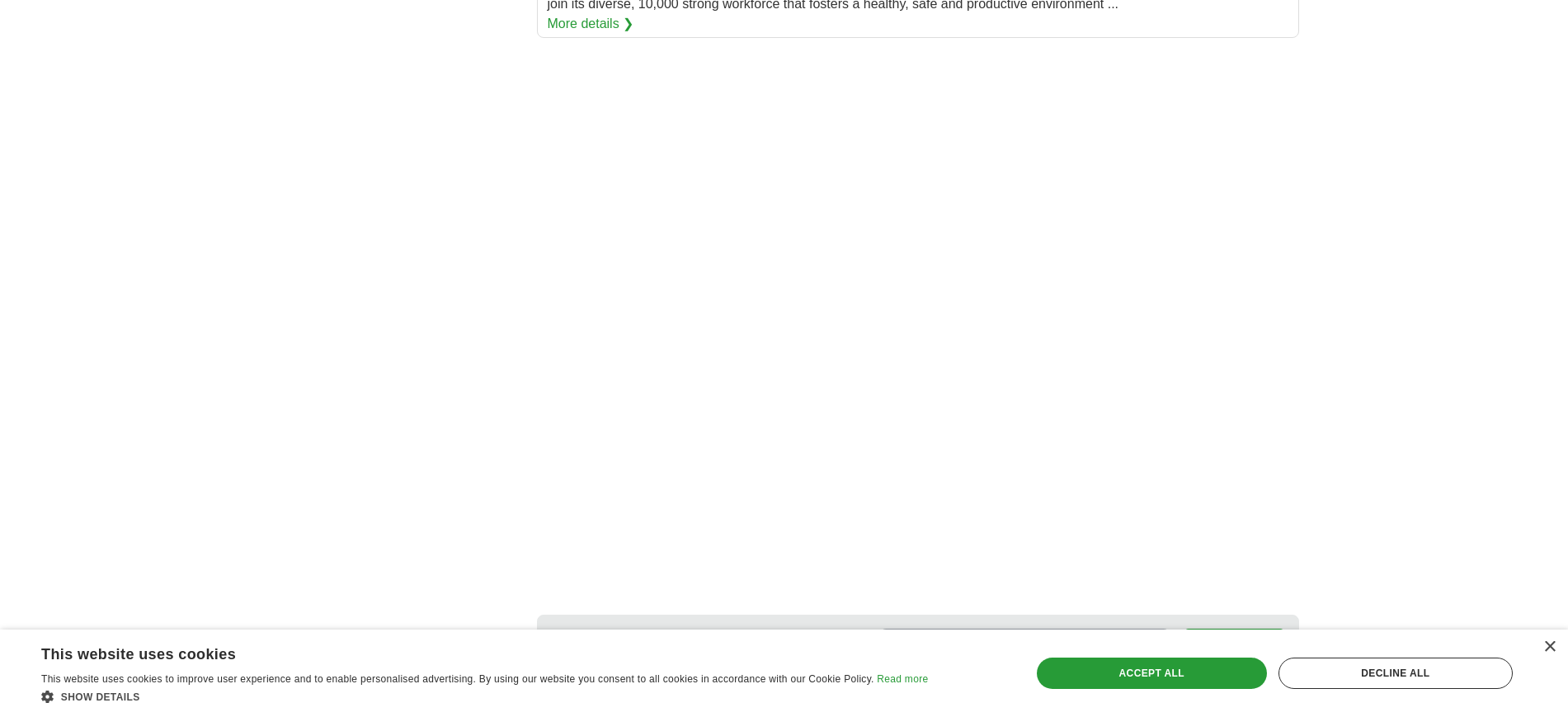
scroll to position [2943, 0]
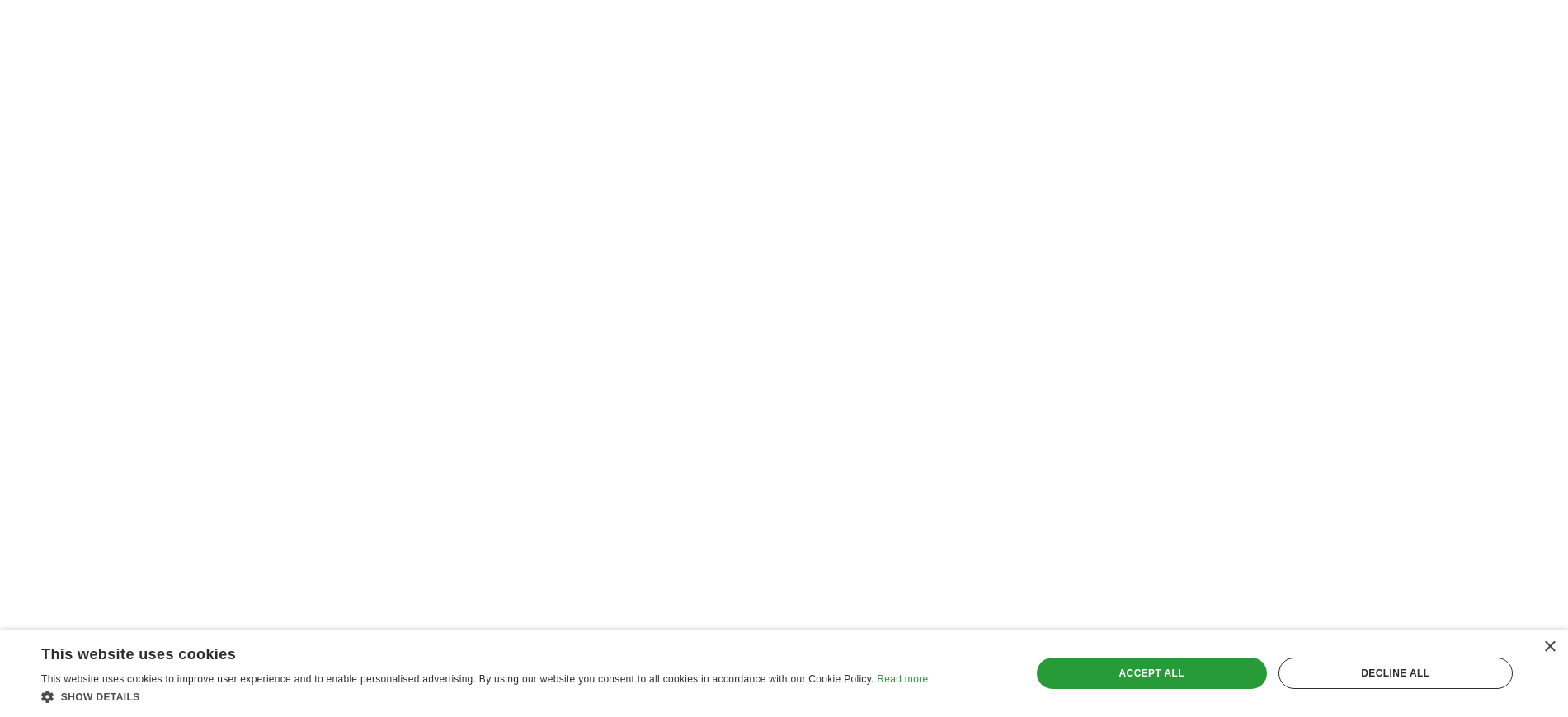
scroll to position [3376, 0]
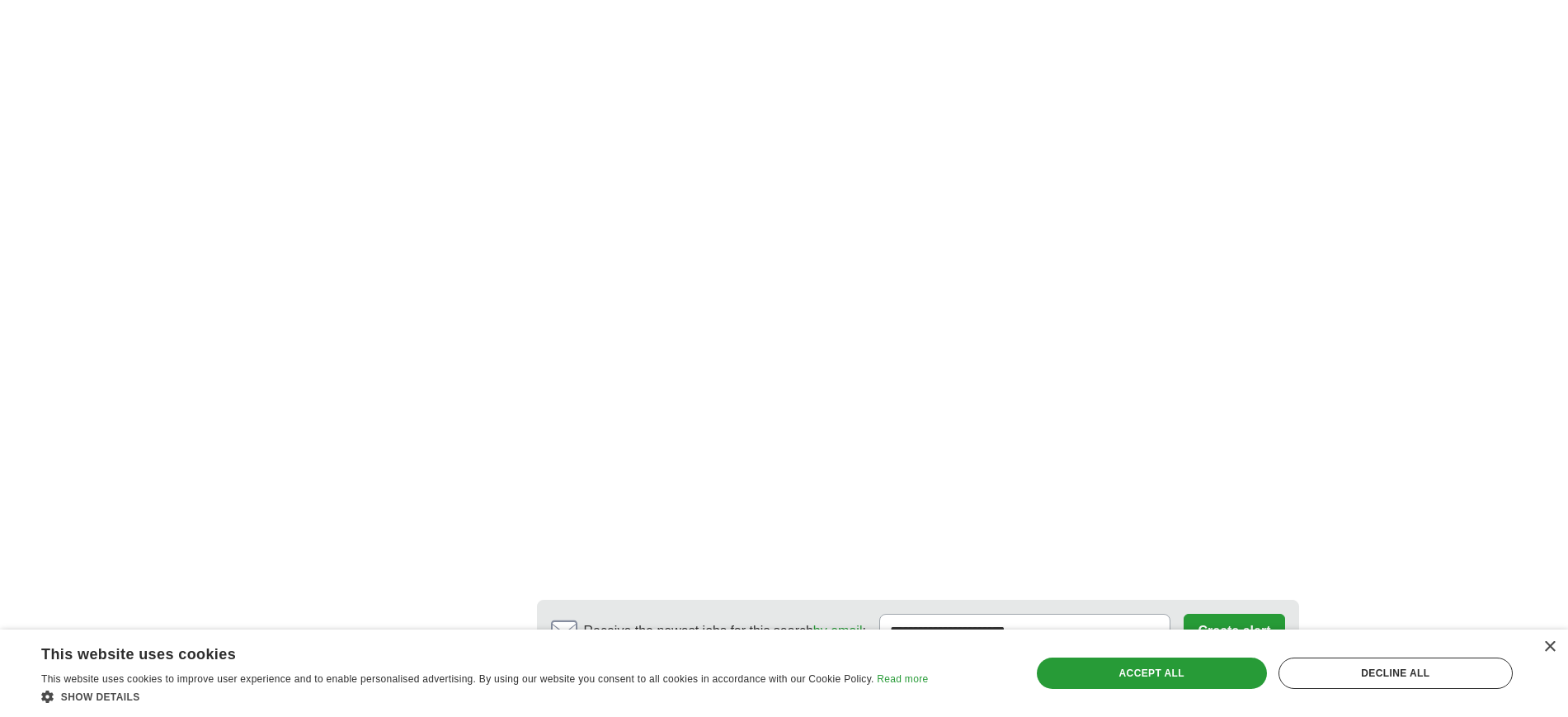
scroll to position [3286, 0]
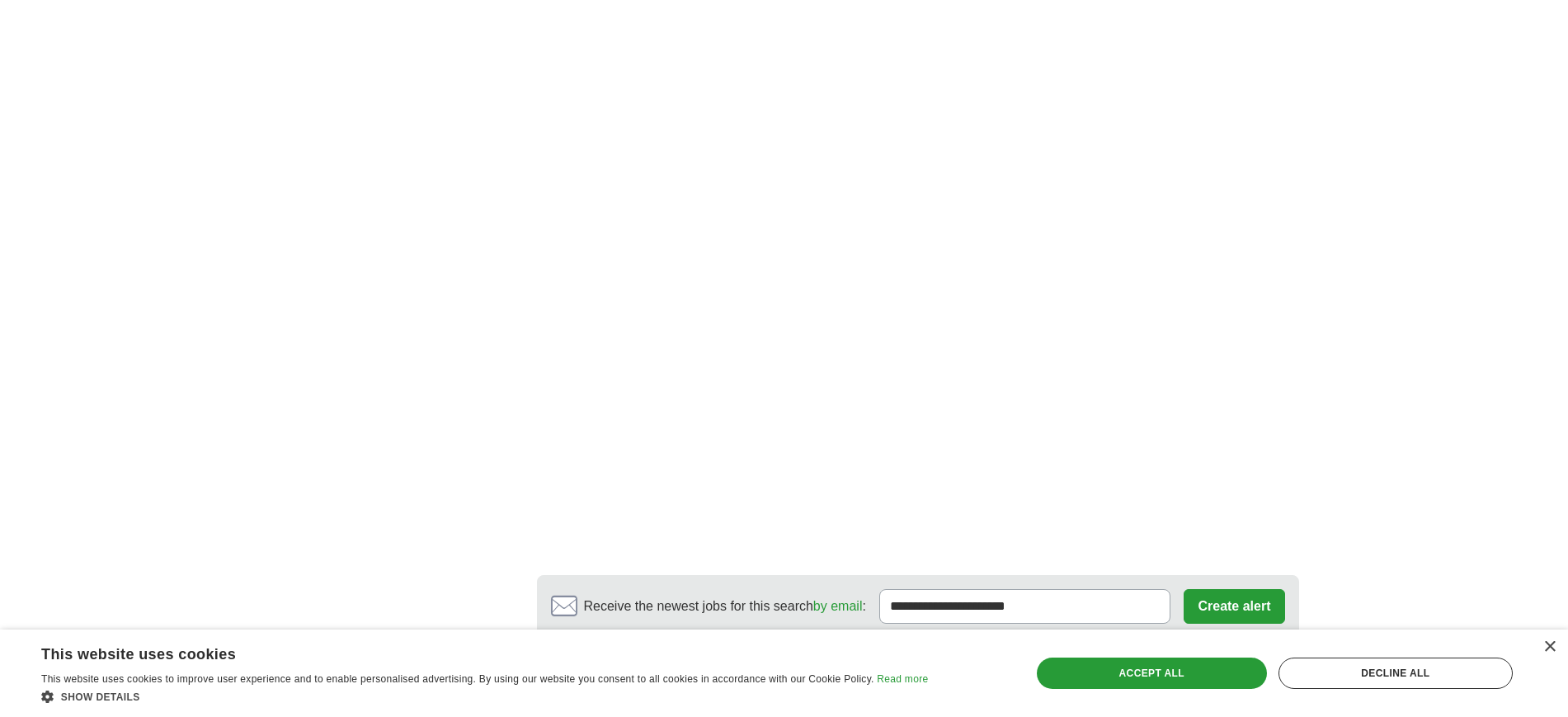
click at [986, 696] on link "7" at bounding box center [985, 713] width 29 height 35
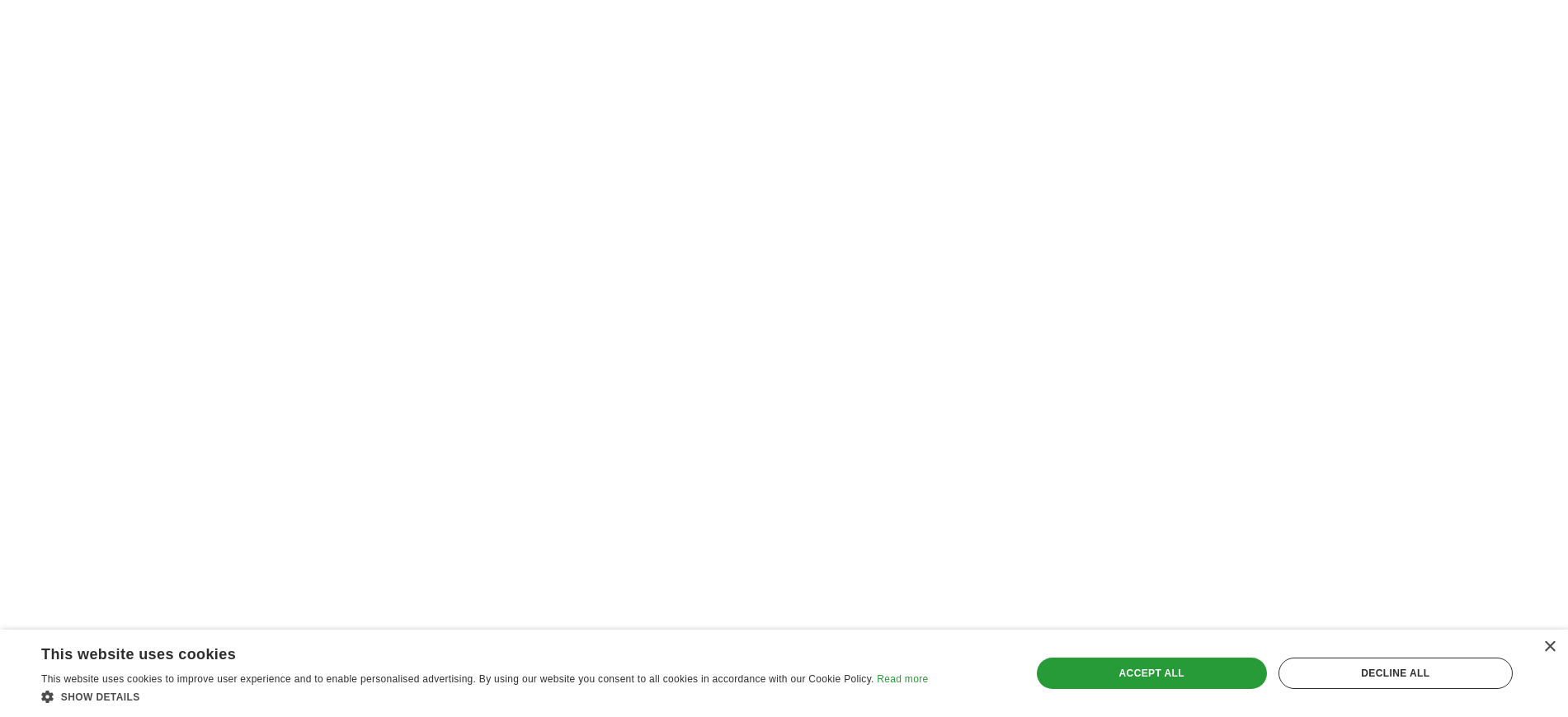
scroll to position [3257, 0]
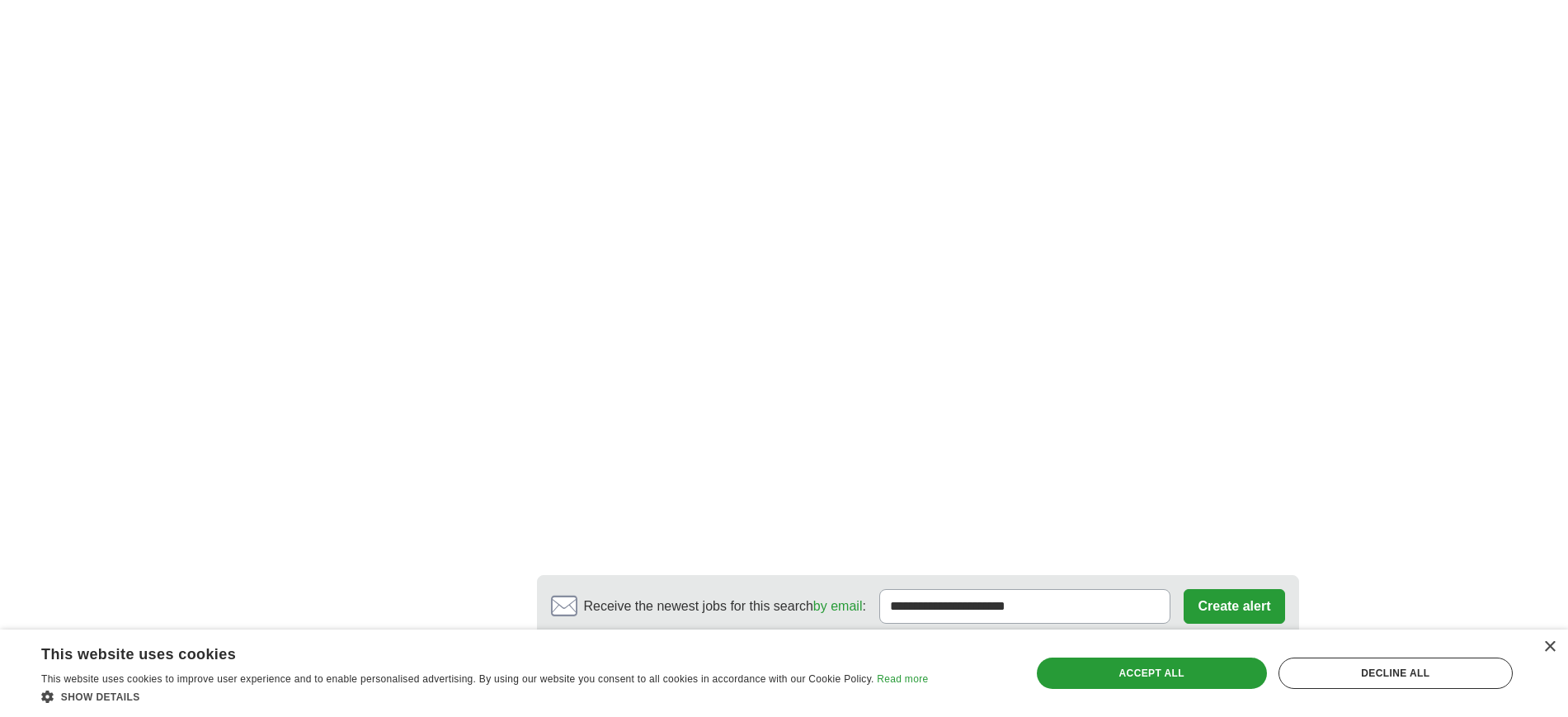
click at [1014, 696] on link "8" at bounding box center [1024, 713] width 29 height 35
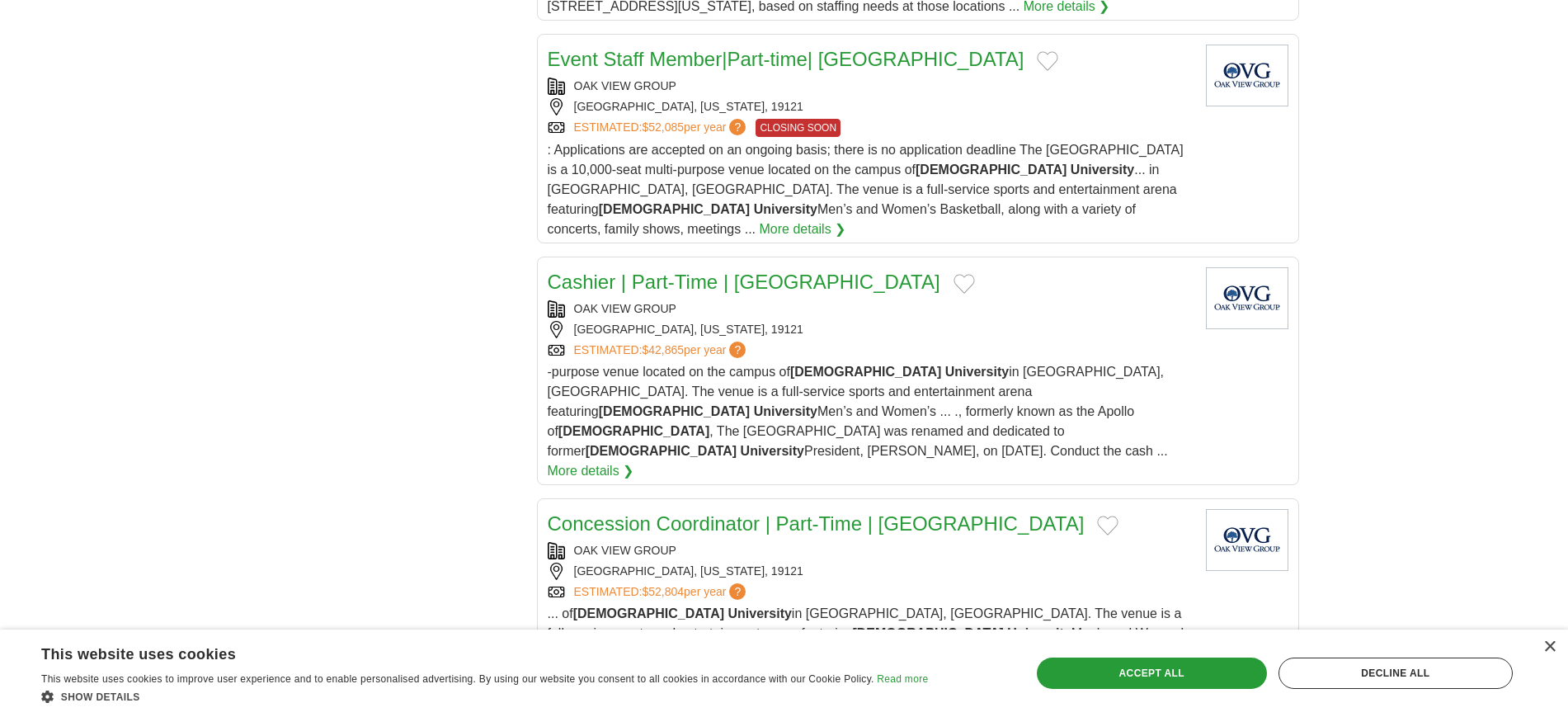
scroll to position [2064, 0]
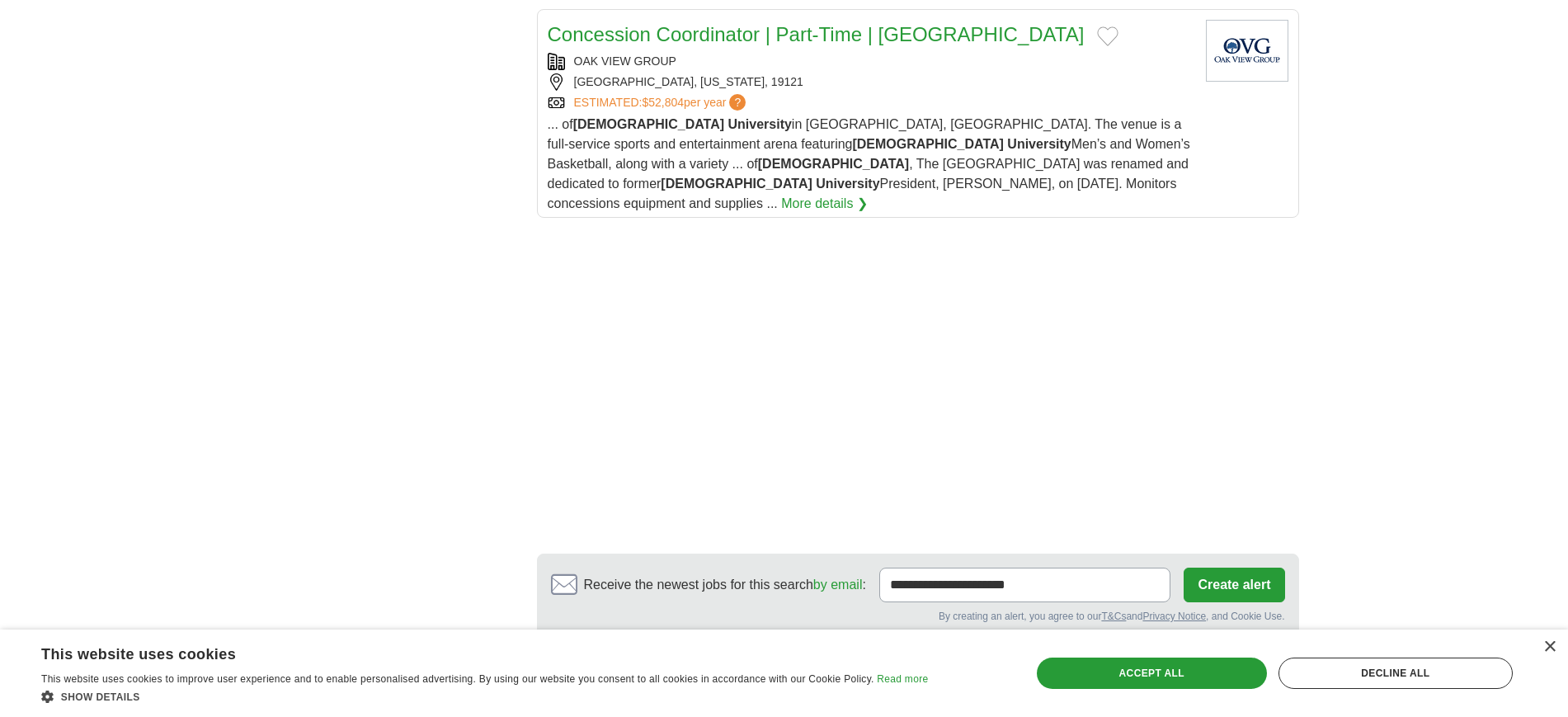
scroll to position [2639, 0]
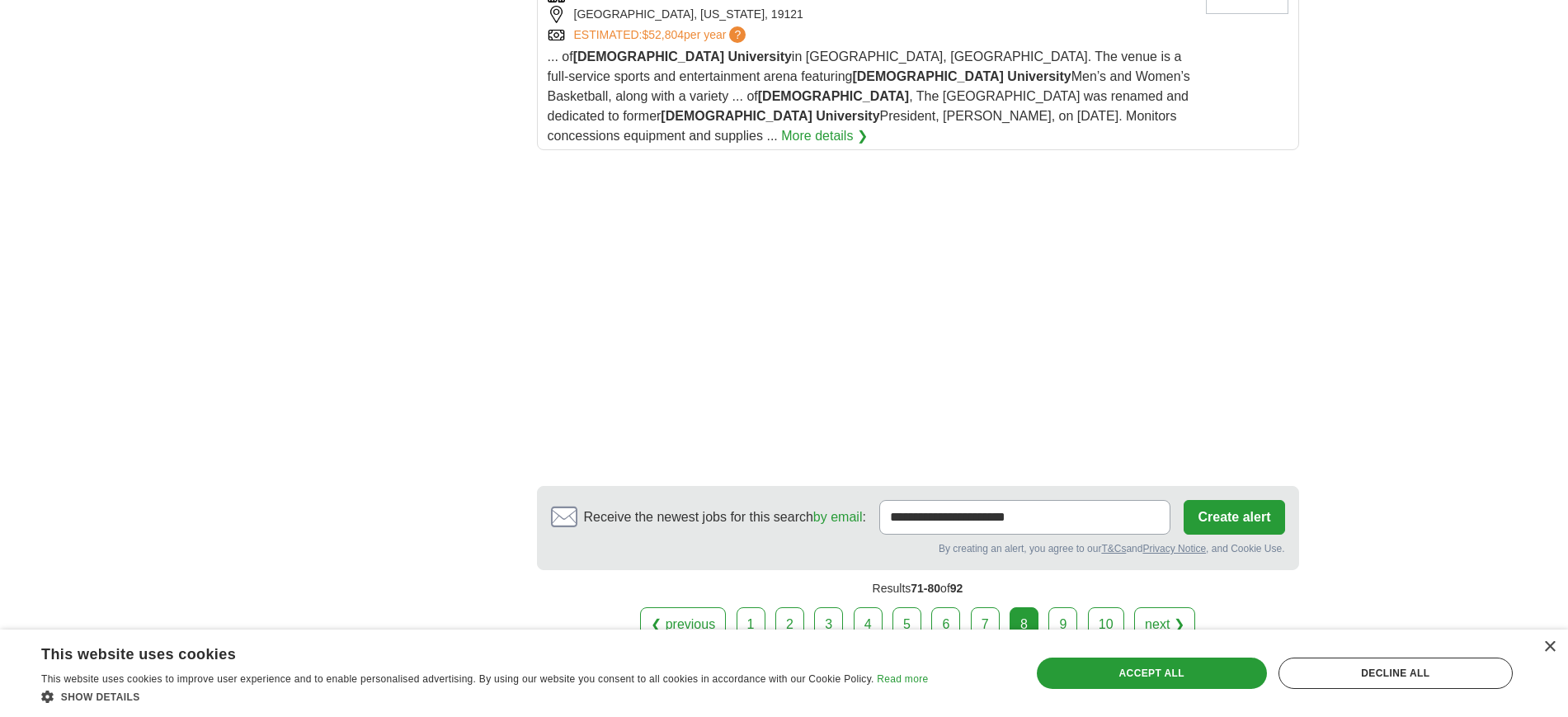
click at [1062, 607] on link "9" at bounding box center [1063, 624] width 29 height 35
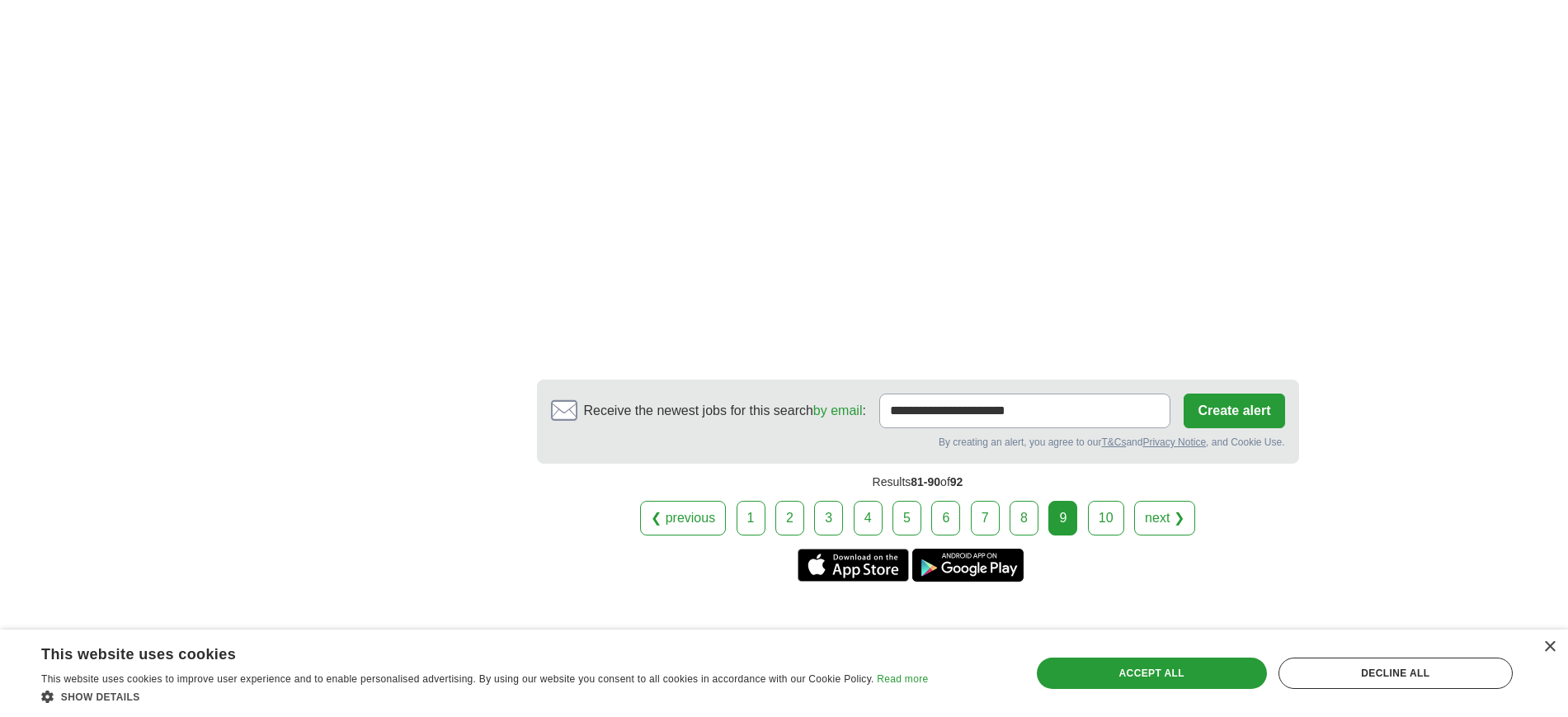
scroll to position [3057, 0]
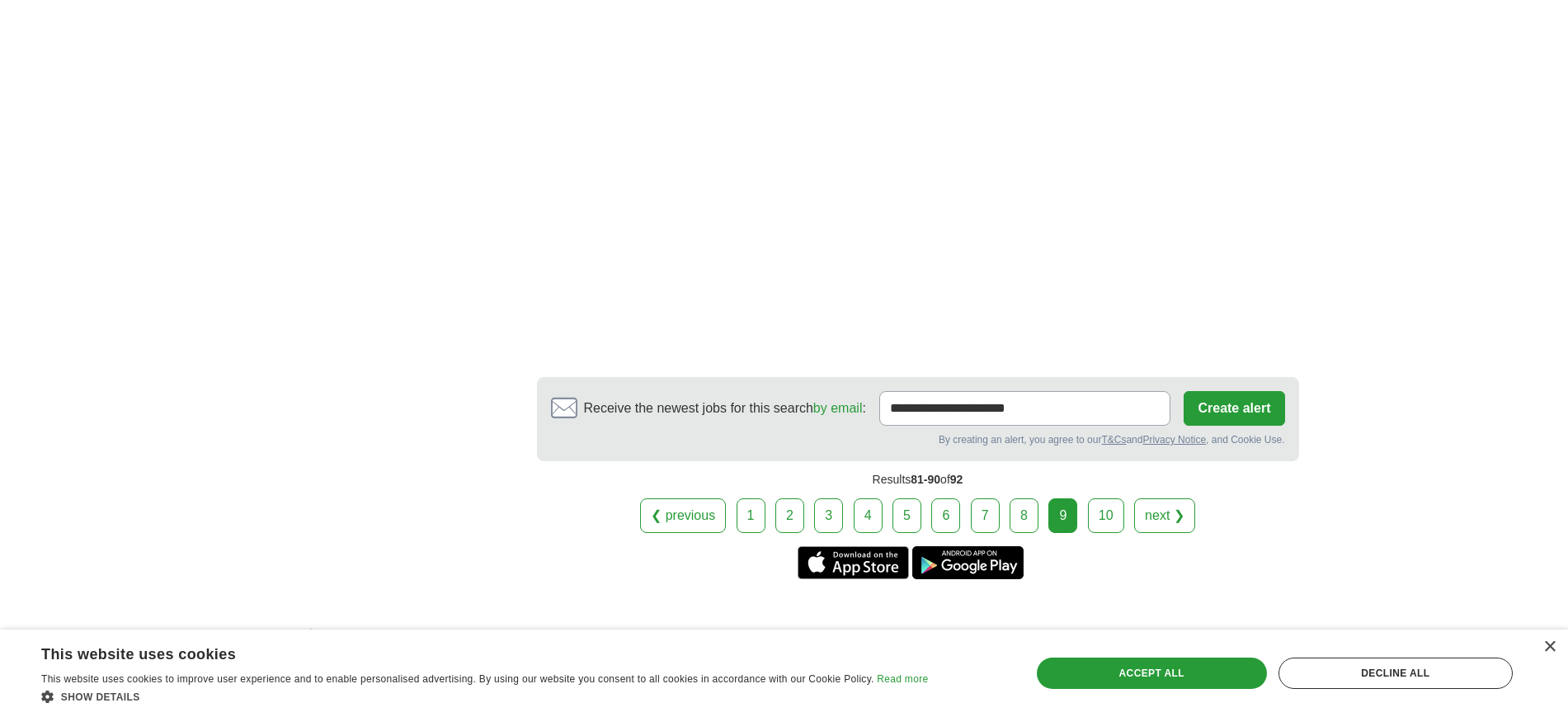
click at [1111, 498] on link "10" at bounding box center [1106, 515] width 37 height 35
